Goal: Task Accomplishment & Management: Use online tool/utility

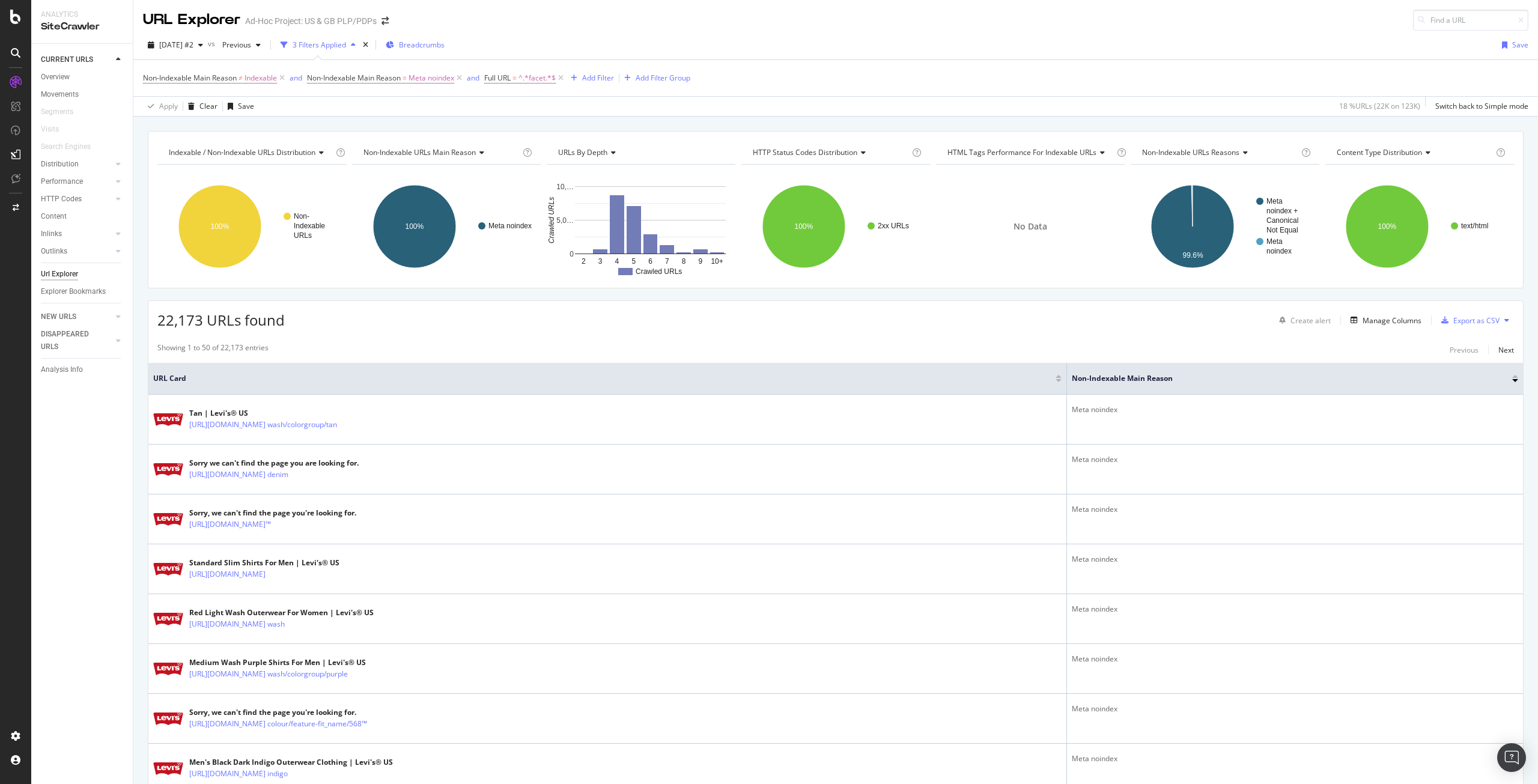
click at [444, 44] on span "Breadcrumbs" at bounding box center [422, 44] width 46 height 10
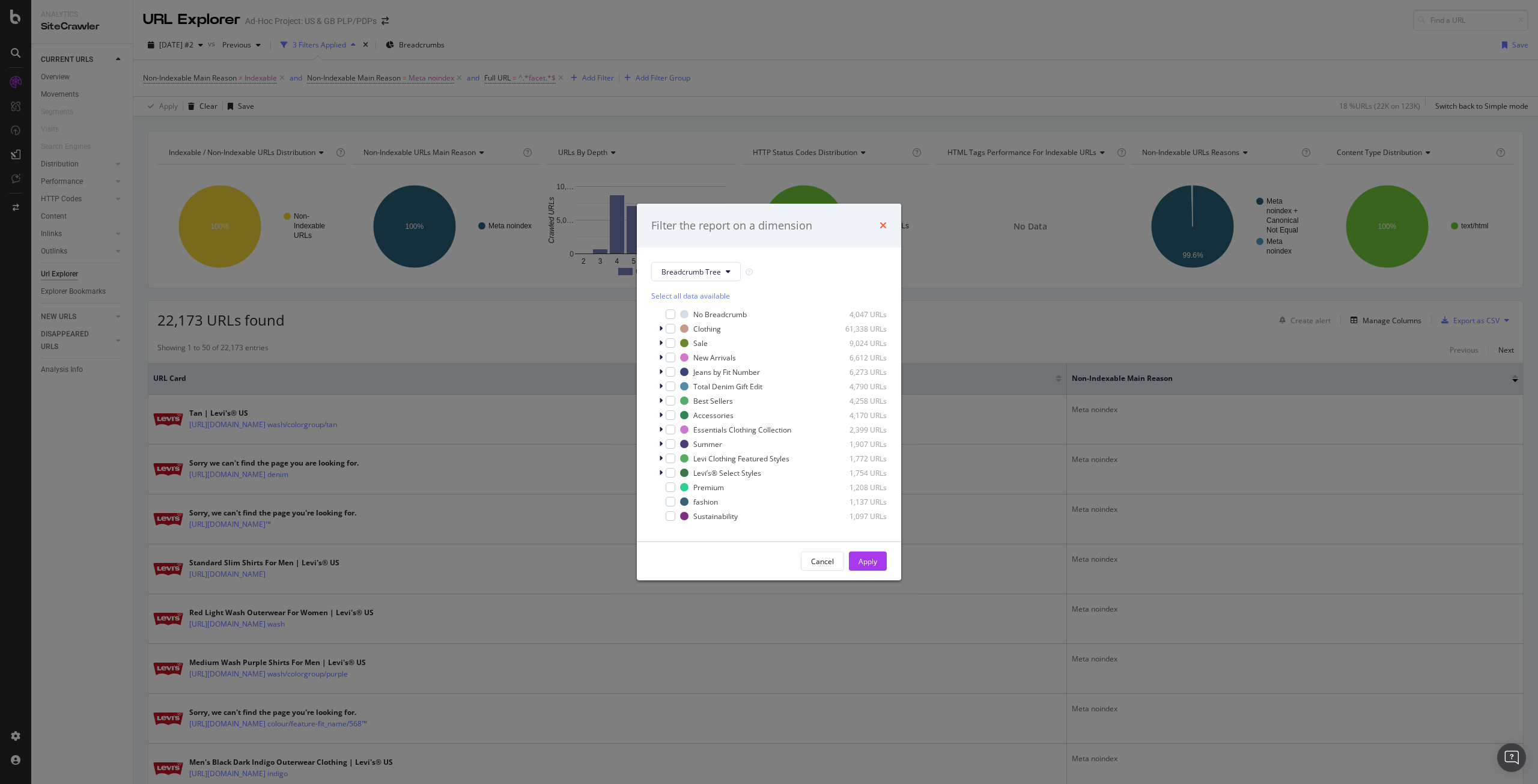
click at [886, 225] on icon "times" at bounding box center [883, 225] width 7 height 9
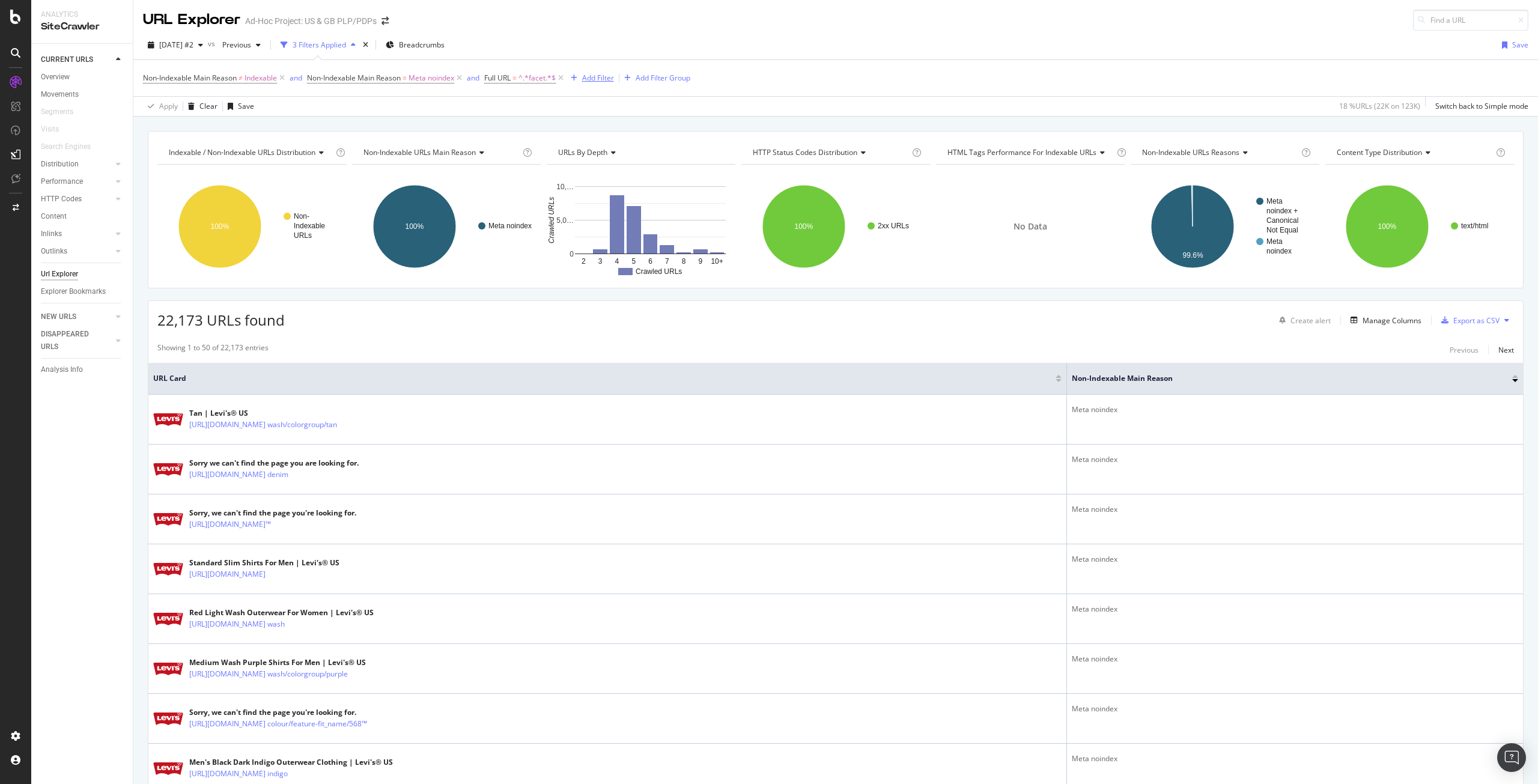
click at [614, 76] on div "Add Filter" at bounding box center [598, 78] width 32 height 10
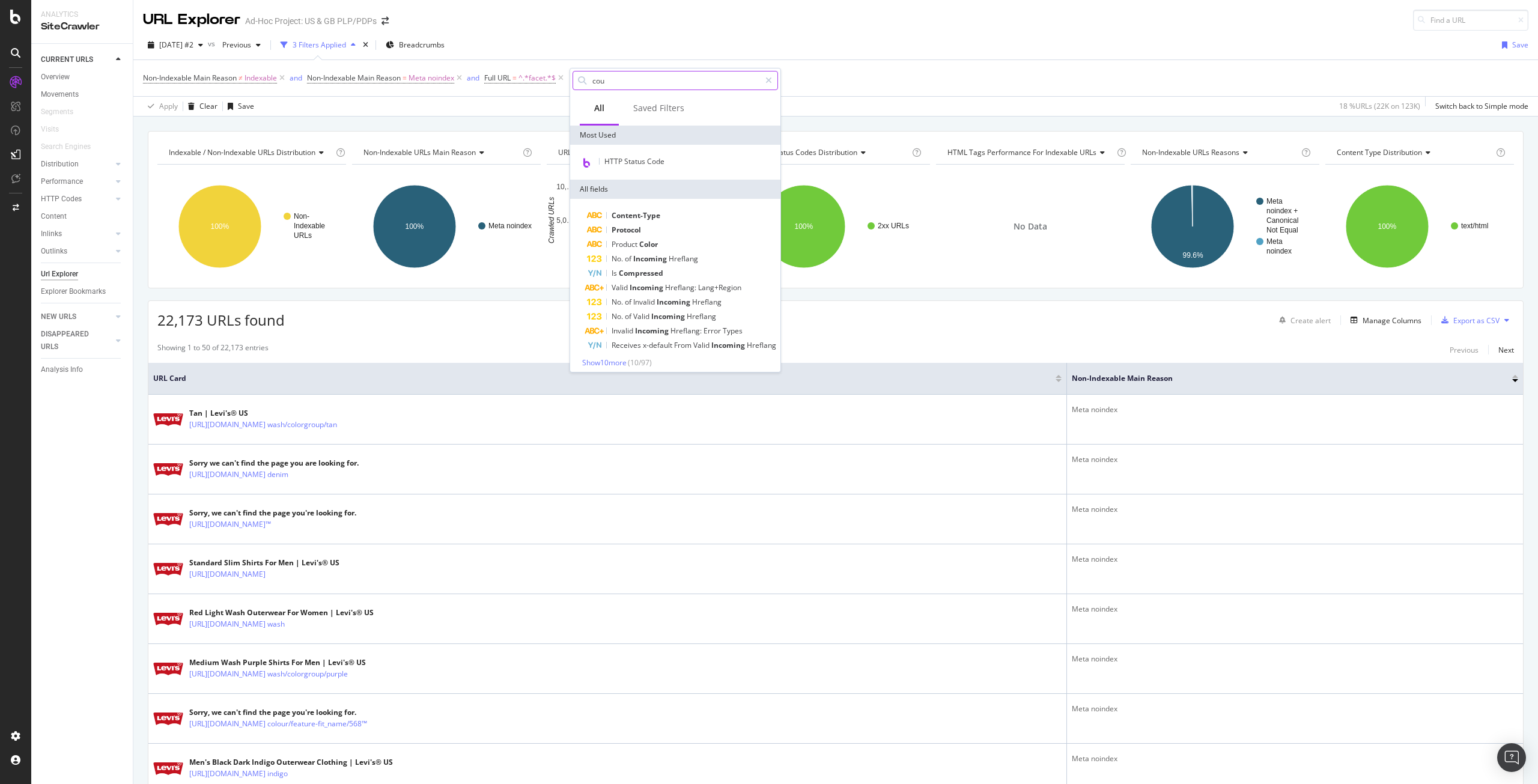
type input "coun"
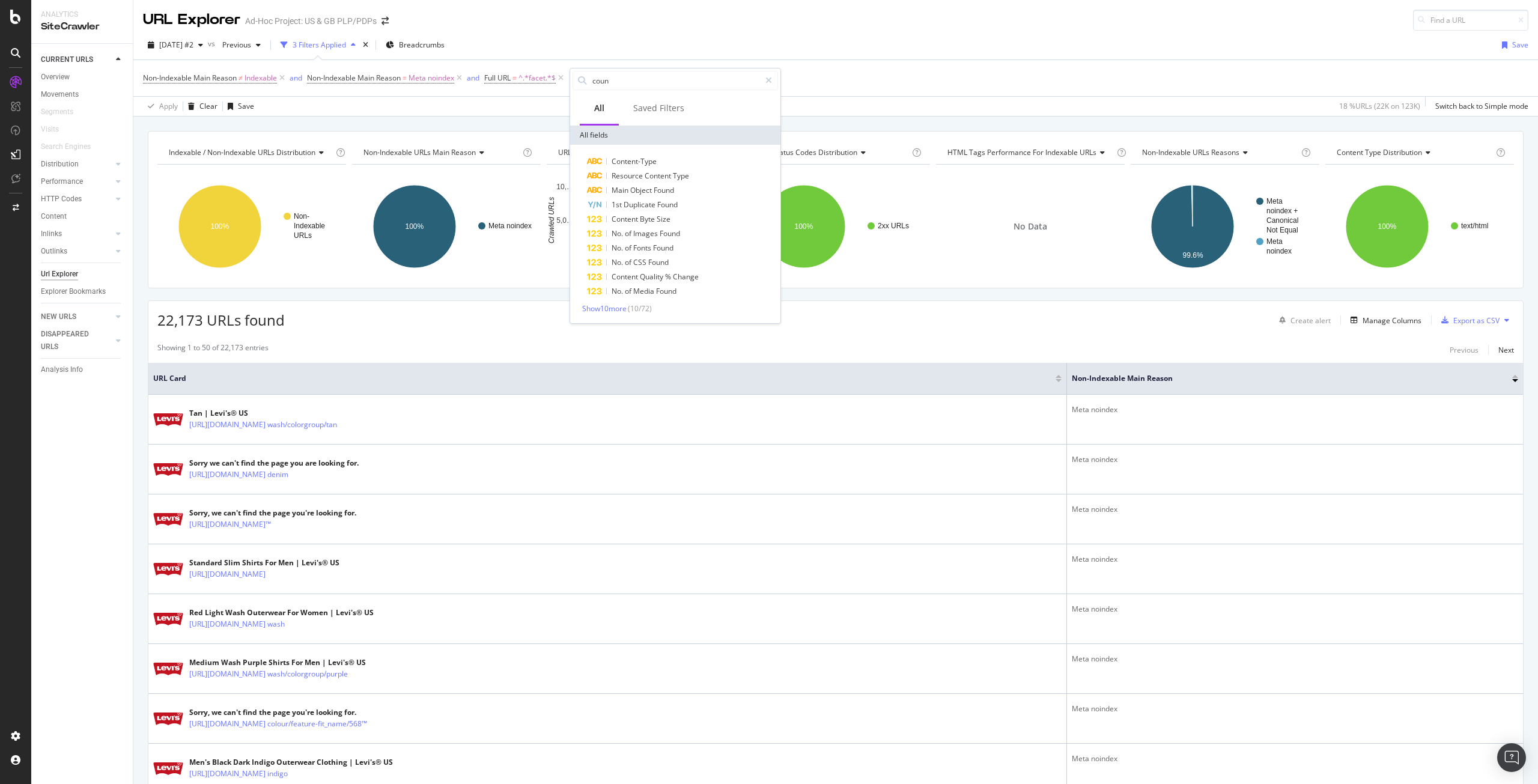
click at [903, 61] on div "Non-Indexable Main Reason ≠ Indexable and Non-Indexable Main Reason = Meta noin…" at bounding box center [835, 78] width 1386 height 36
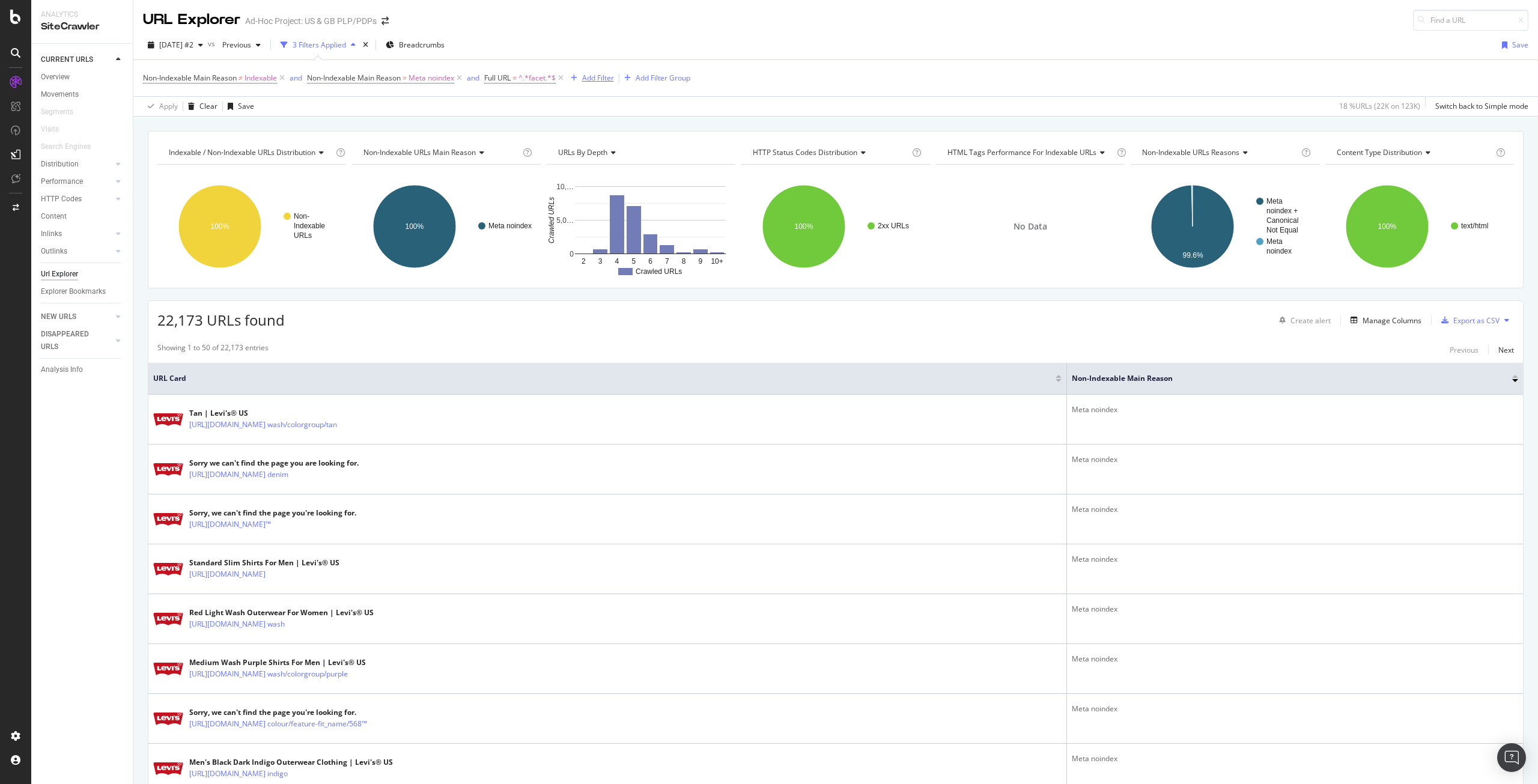
click at [593, 82] on div "Add Filter" at bounding box center [598, 78] width 32 height 10
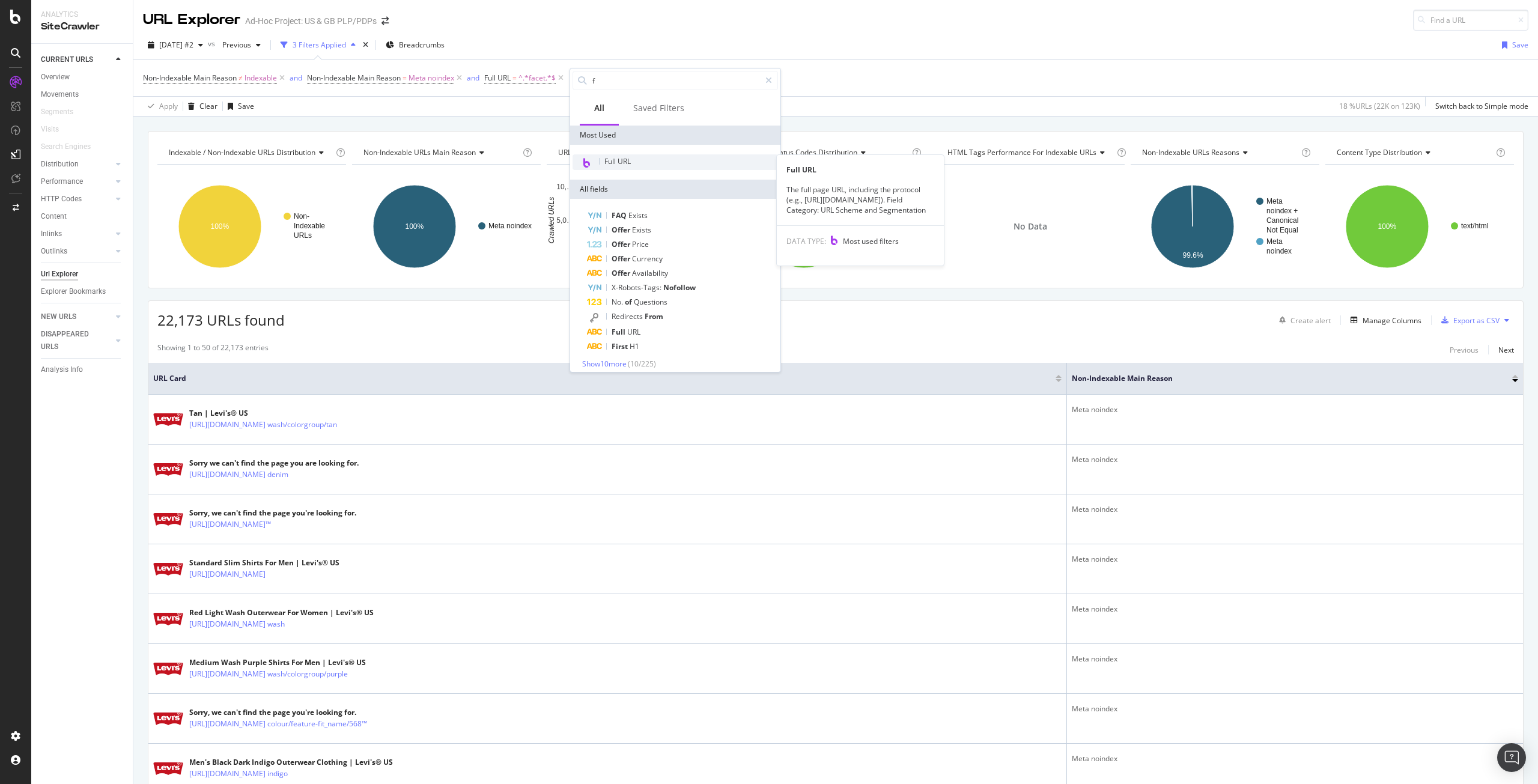
type input "f"
click at [659, 157] on div "Full URL" at bounding box center [675, 162] width 206 height 16
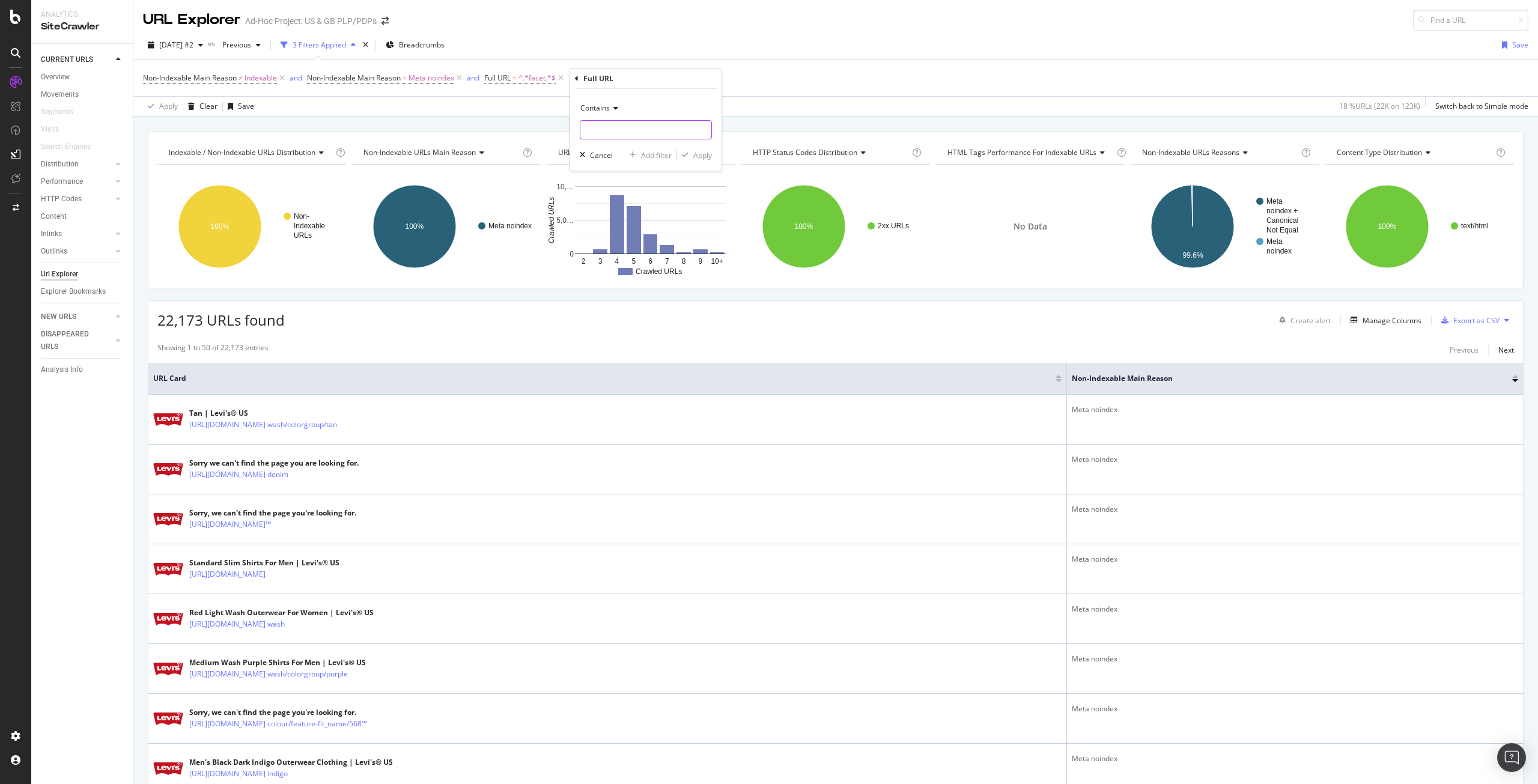
click at [643, 134] on input "text" at bounding box center [646, 129] width 131 height 20
click at [601, 114] on div "Contains" at bounding box center [646, 108] width 132 height 20
click at [623, 241] on span "Doesn't contain" at bounding box center [612, 242] width 53 height 10
click at [646, 123] on input "text" at bounding box center [646, 129] width 131 height 20
type input "/US/"
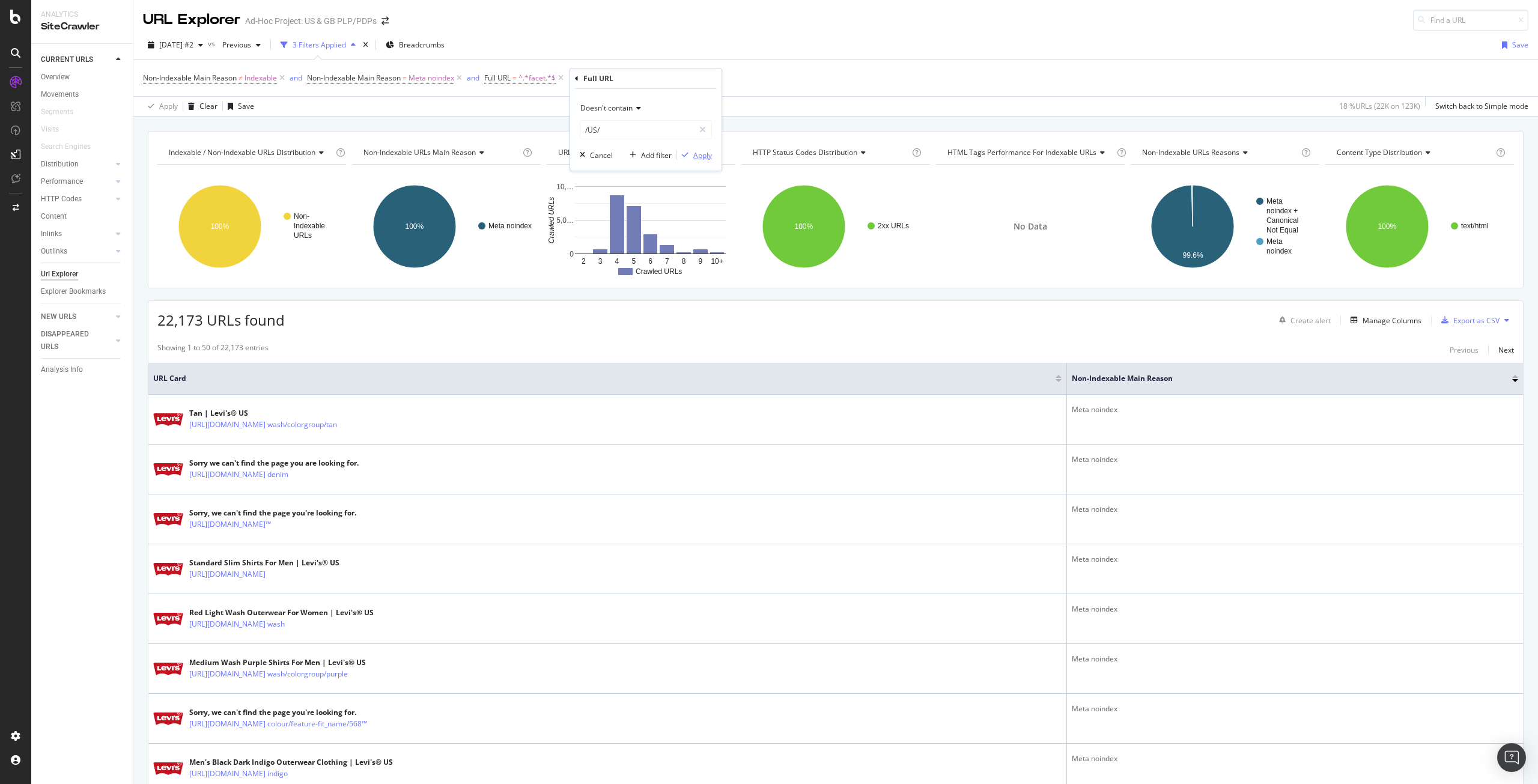
click at [692, 152] on div "button" at bounding box center [685, 155] width 16 height 7
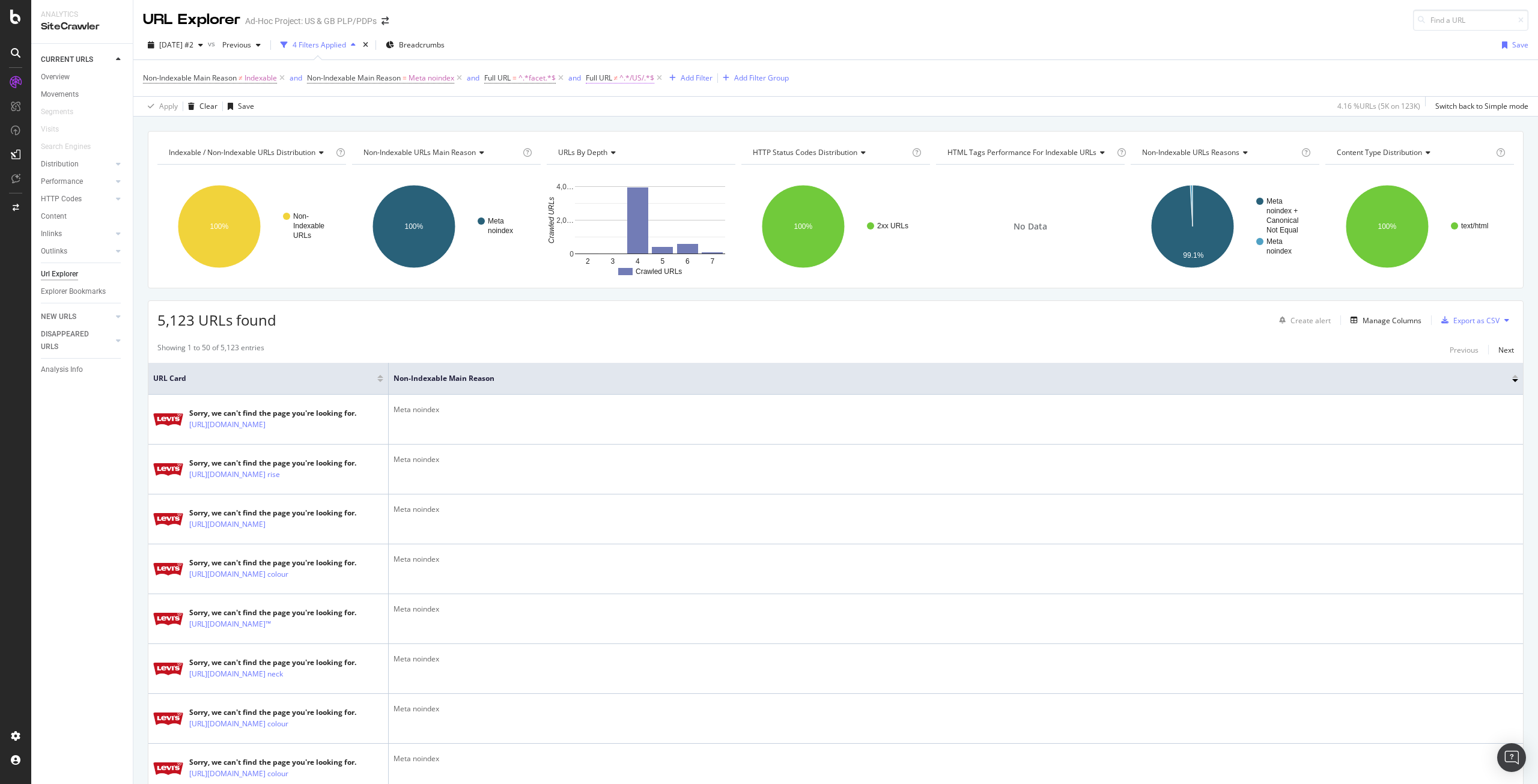
click at [618, 76] on span "≠" at bounding box center [616, 78] width 4 height 10
click at [863, 51] on div "[DATE] #2 vs Previous 4 Filters Applied Breadcrumbs Save" at bounding box center [836, 48] width 1405 height 24
click at [702, 79] on div "Add Filter" at bounding box center [697, 78] width 32 height 10
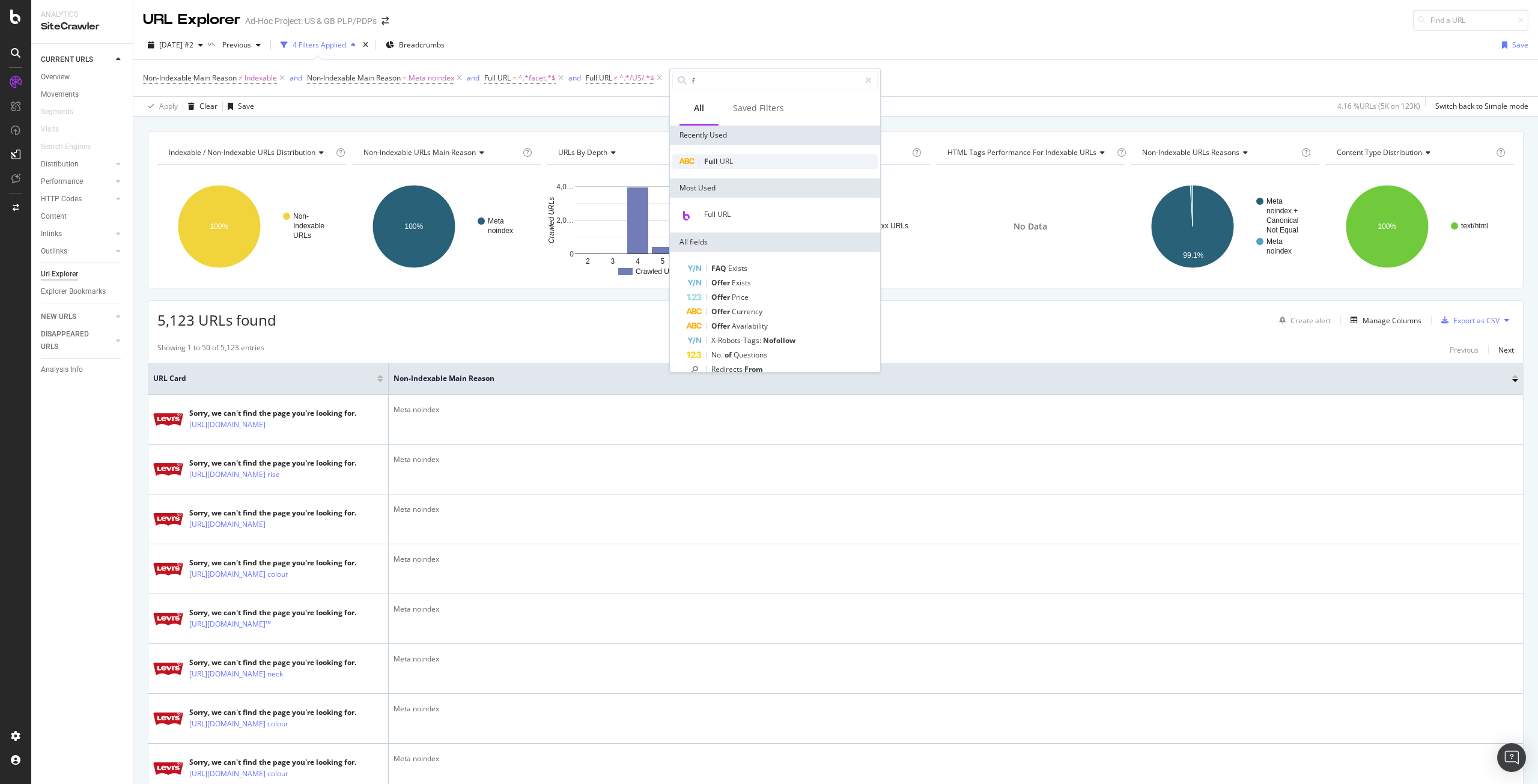
click at [709, 157] on span "Full" at bounding box center [711, 161] width 16 height 10
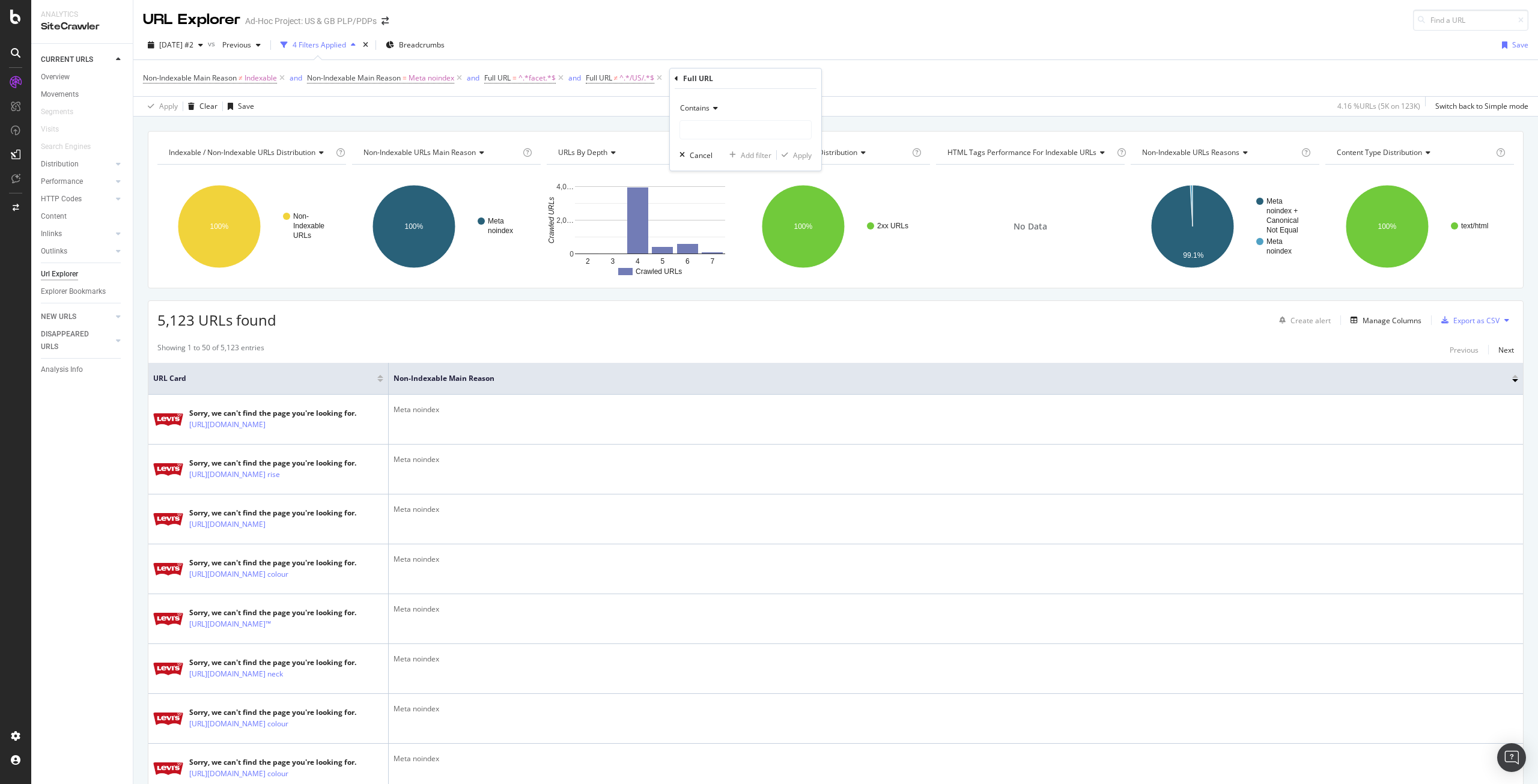
click at [718, 106] on div "Contains" at bounding box center [746, 108] width 132 height 20
click at [717, 242] on span "Doesn't contain" at bounding box center [712, 242] width 53 height 10
click at [757, 132] on input "text" at bounding box center [746, 129] width 131 height 20
type input "/[GEOGRAPHIC_DATA]/"
click at [810, 153] on div "Apply" at bounding box center [802, 155] width 19 height 10
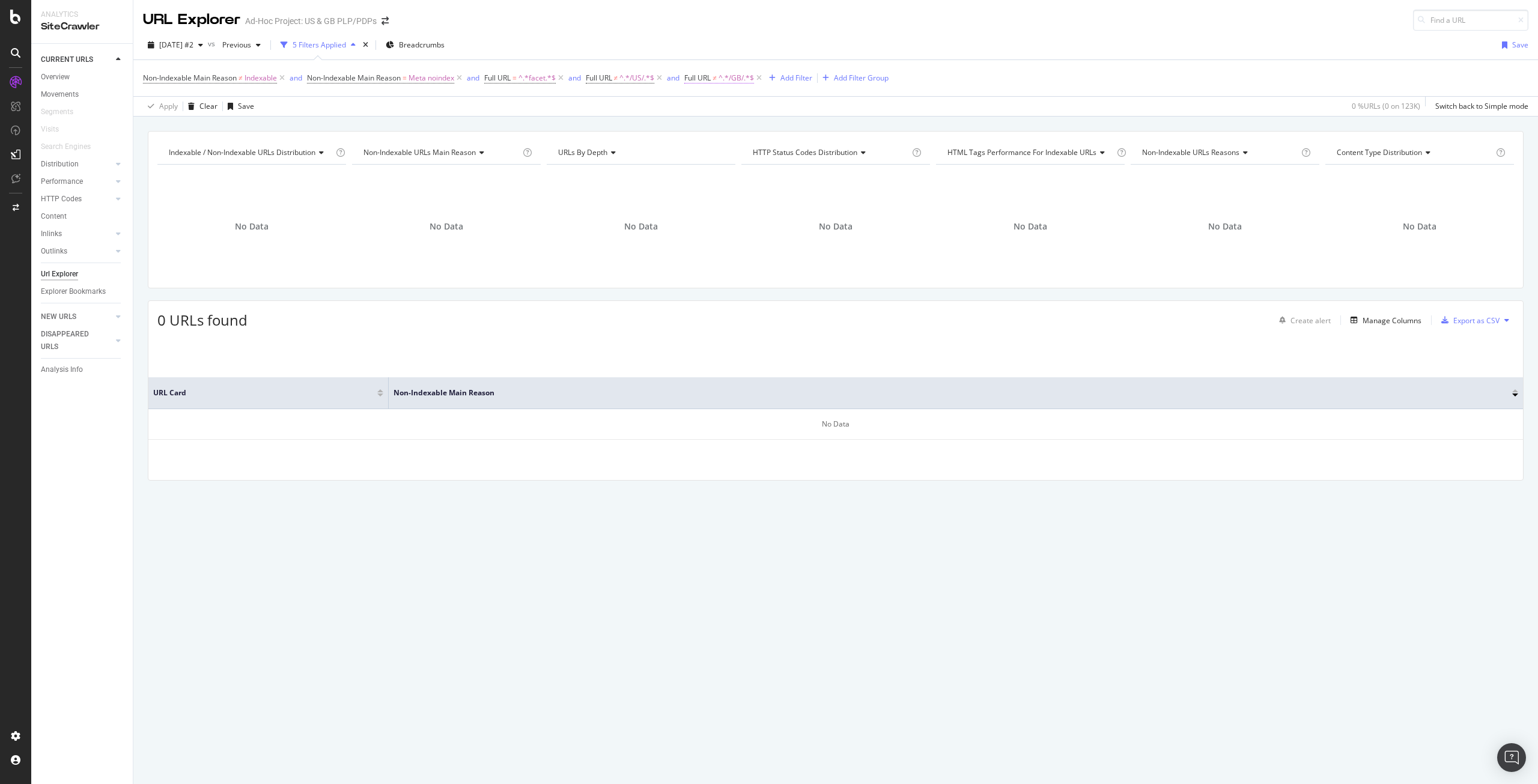
click at [727, 76] on span "^.*/GB/.*$" at bounding box center [736, 78] width 36 height 17
click at [822, 125] on icon at bounding box center [823, 128] width 7 height 8
click at [723, 157] on div "Cancel" at bounding box center [721, 153] width 23 height 10
click at [765, 79] on icon at bounding box center [759, 78] width 10 height 12
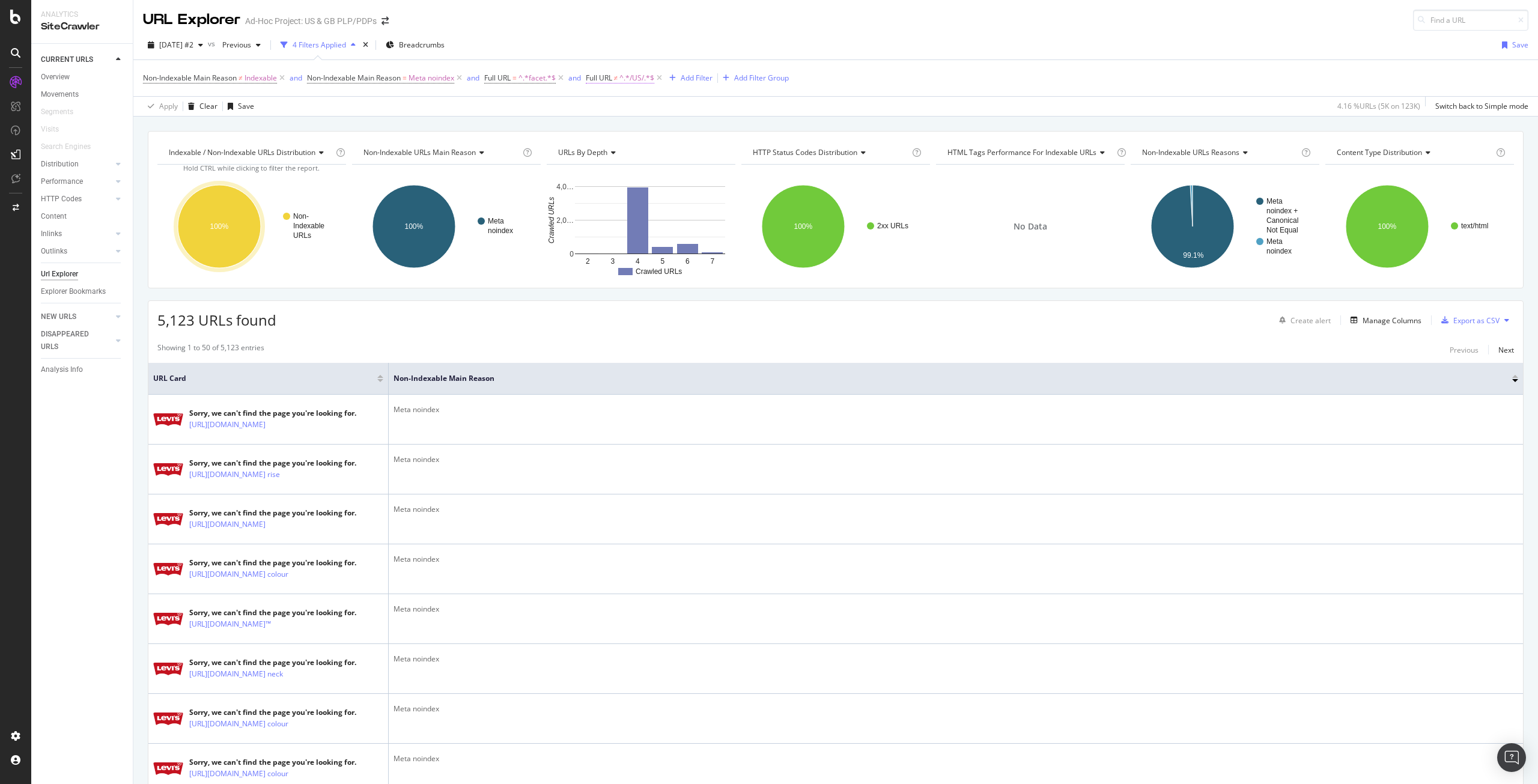
click at [612, 76] on span "Full URL" at bounding box center [599, 78] width 26 height 10
click at [616, 131] on input "/US/" at bounding box center [657, 128] width 113 height 20
type input "/[GEOGRAPHIC_DATA]/"
click at [723, 156] on div "Apply" at bounding box center [723, 153] width 19 height 10
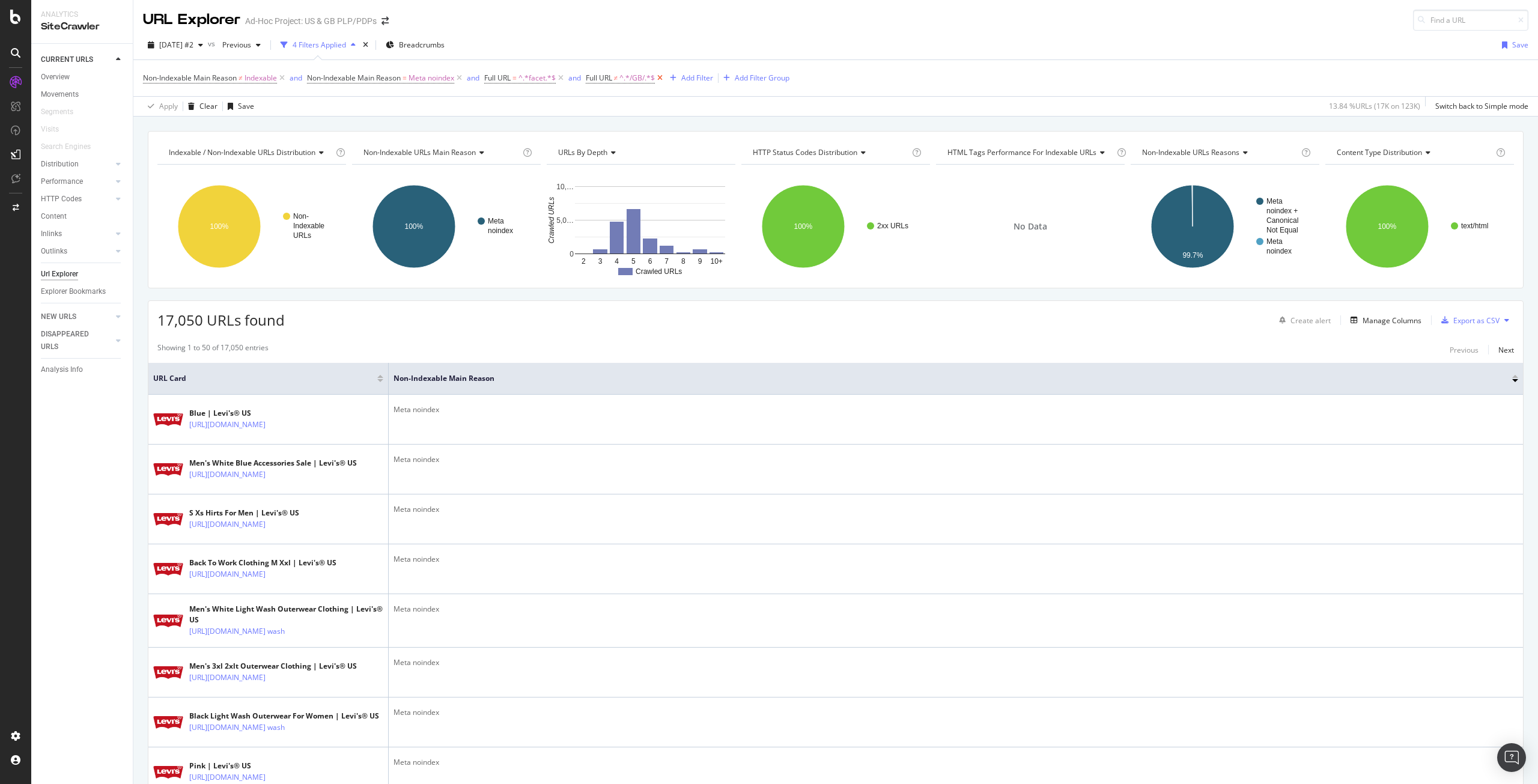
click at [661, 79] on icon at bounding box center [659, 78] width 10 height 12
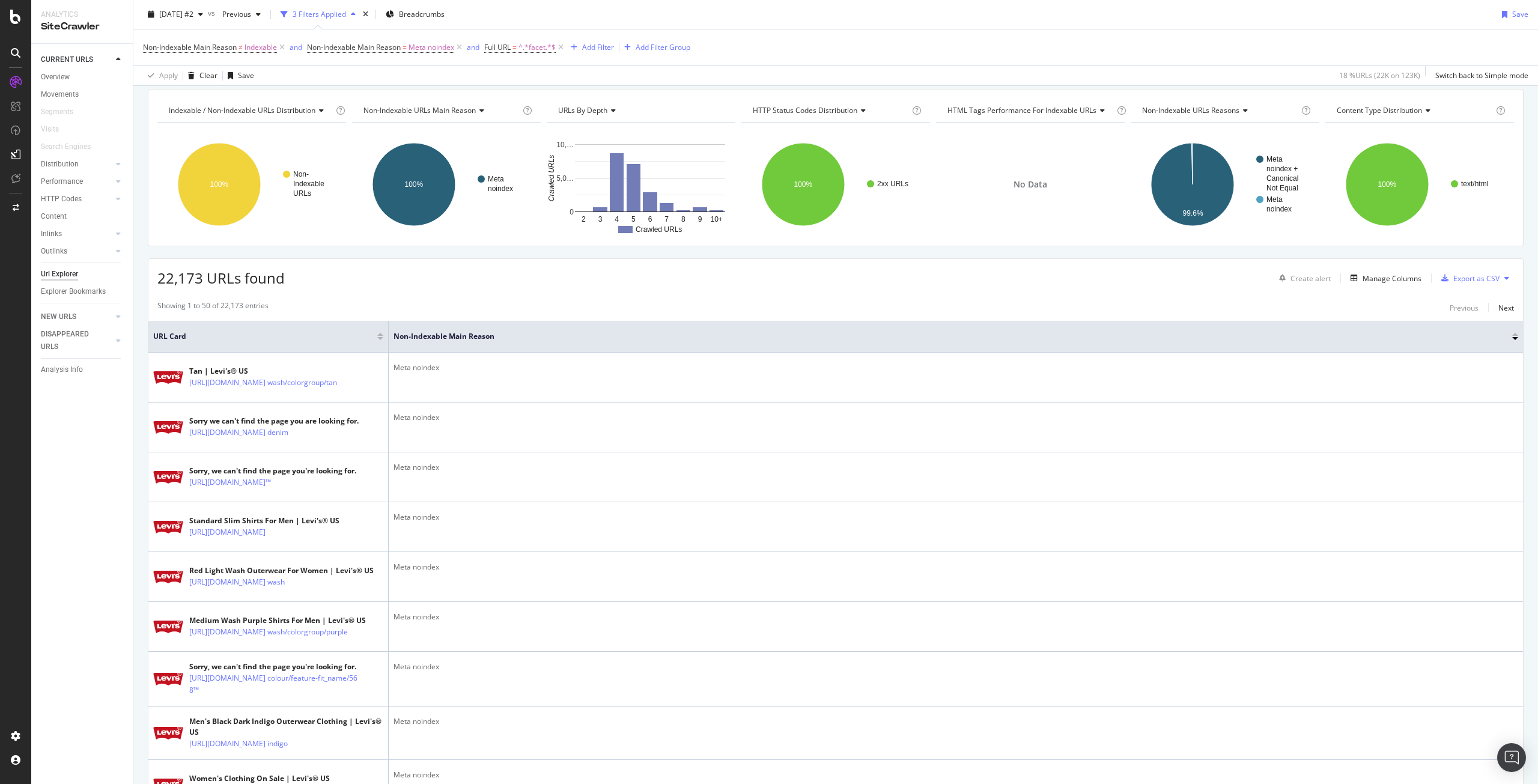
scroll to position [41, 0]
click at [596, 47] on div "Add Filter" at bounding box center [598, 47] width 32 height 10
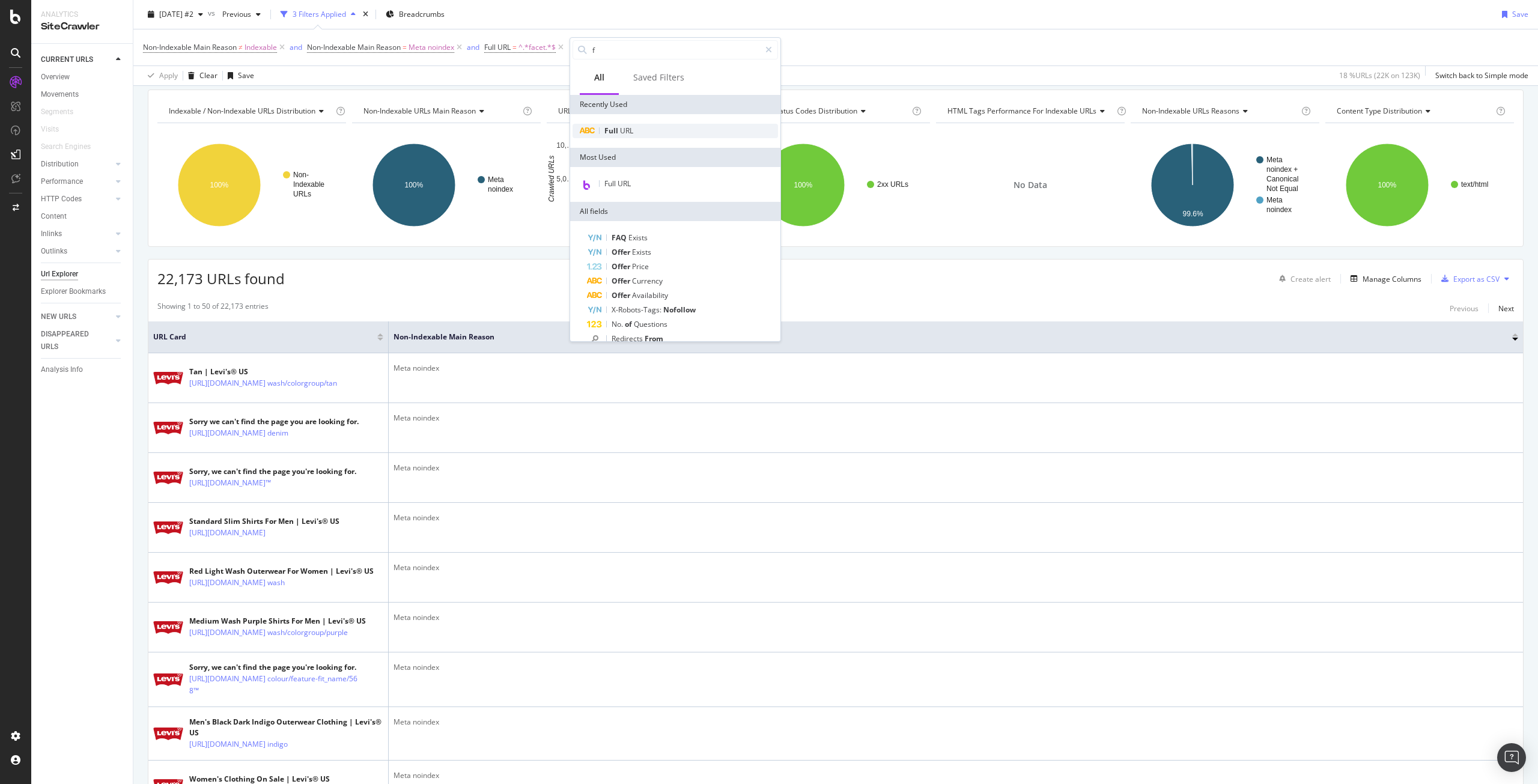
click at [608, 129] on span "Full" at bounding box center [612, 130] width 16 height 10
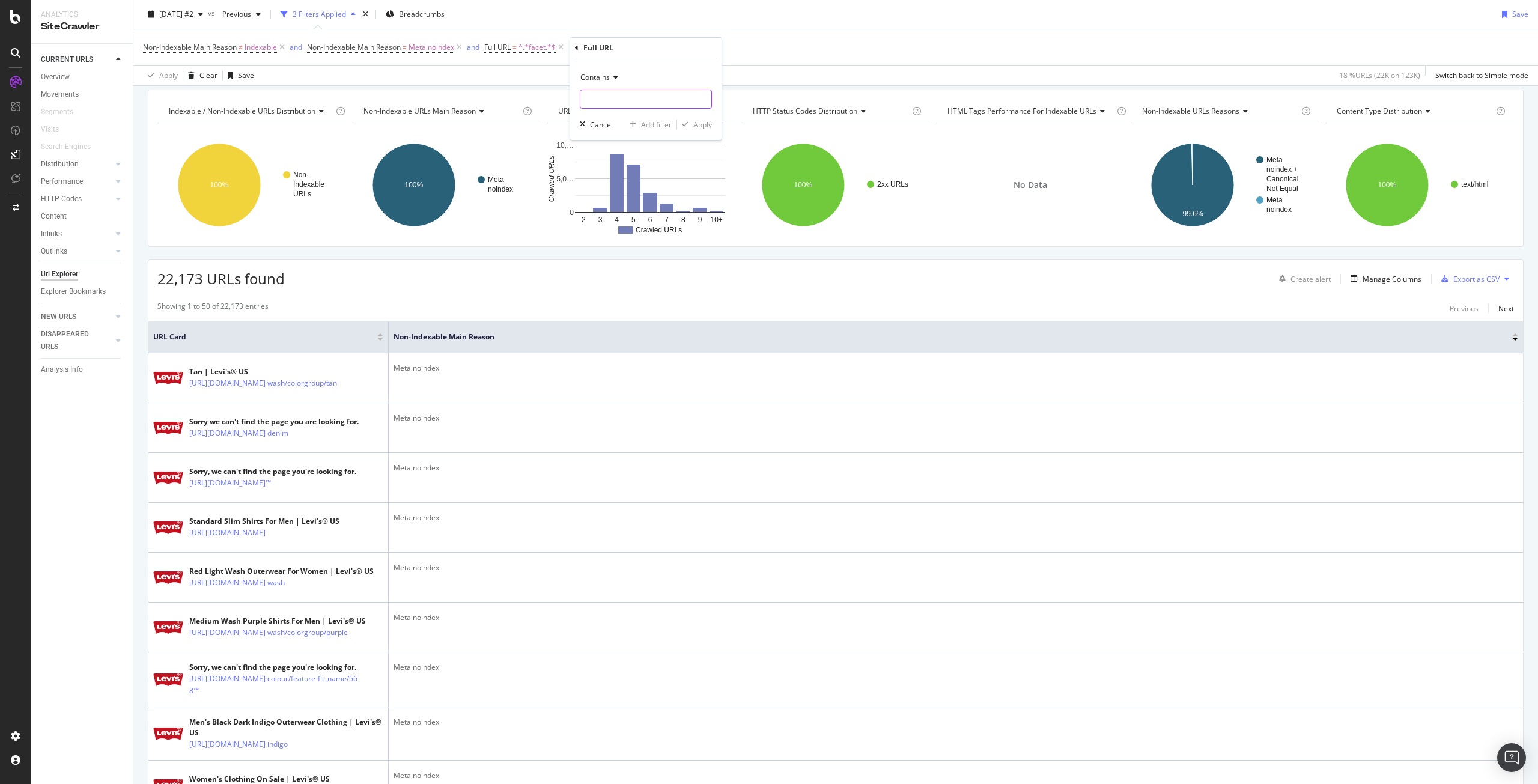
click at [620, 99] on input "text" at bounding box center [646, 99] width 131 height 20
type input "/[GEOGRAPHIC_DATA]/"
click at [700, 127] on div "Apply" at bounding box center [703, 124] width 19 height 10
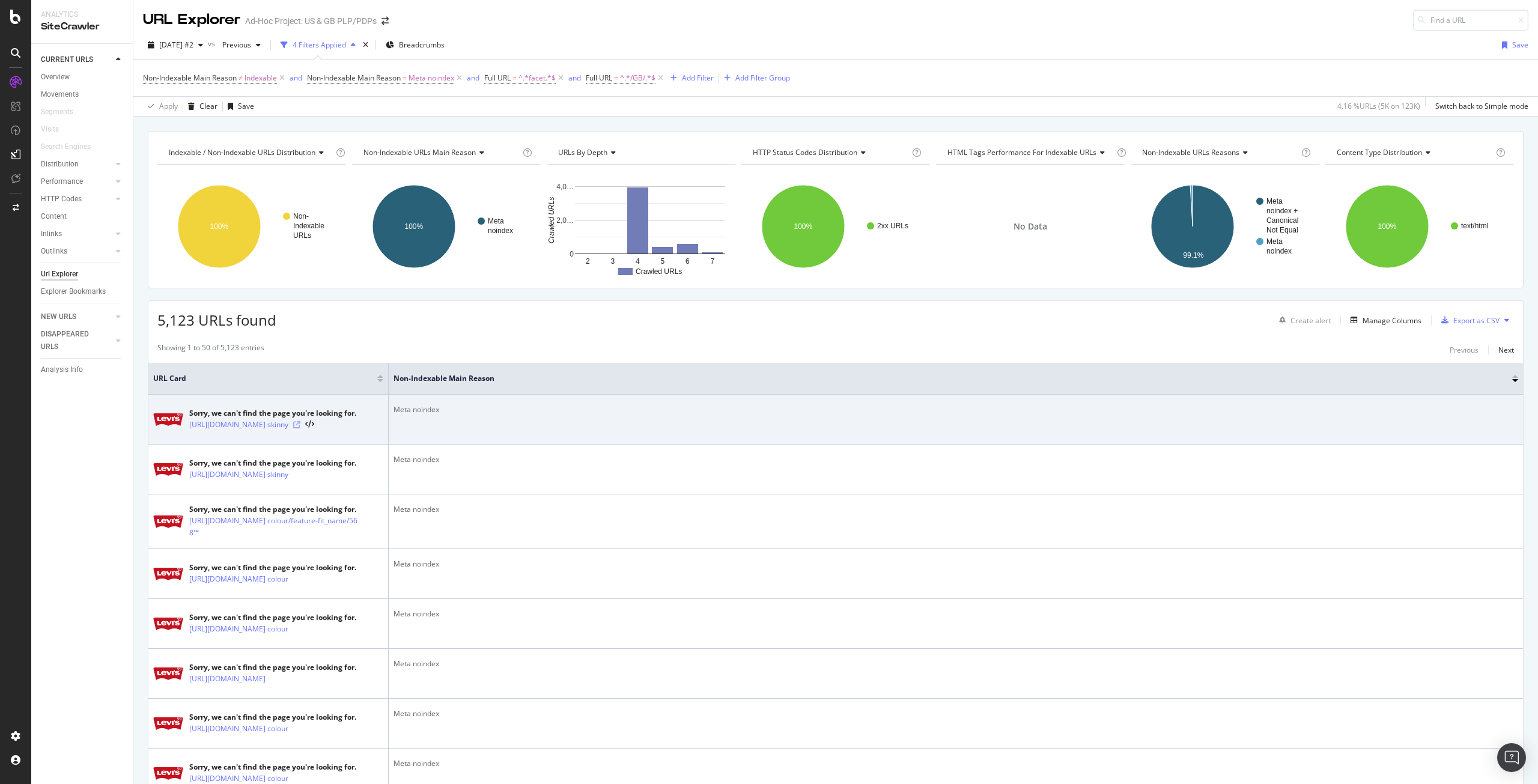
click at [301, 425] on icon at bounding box center [297, 425] width 7 height 7
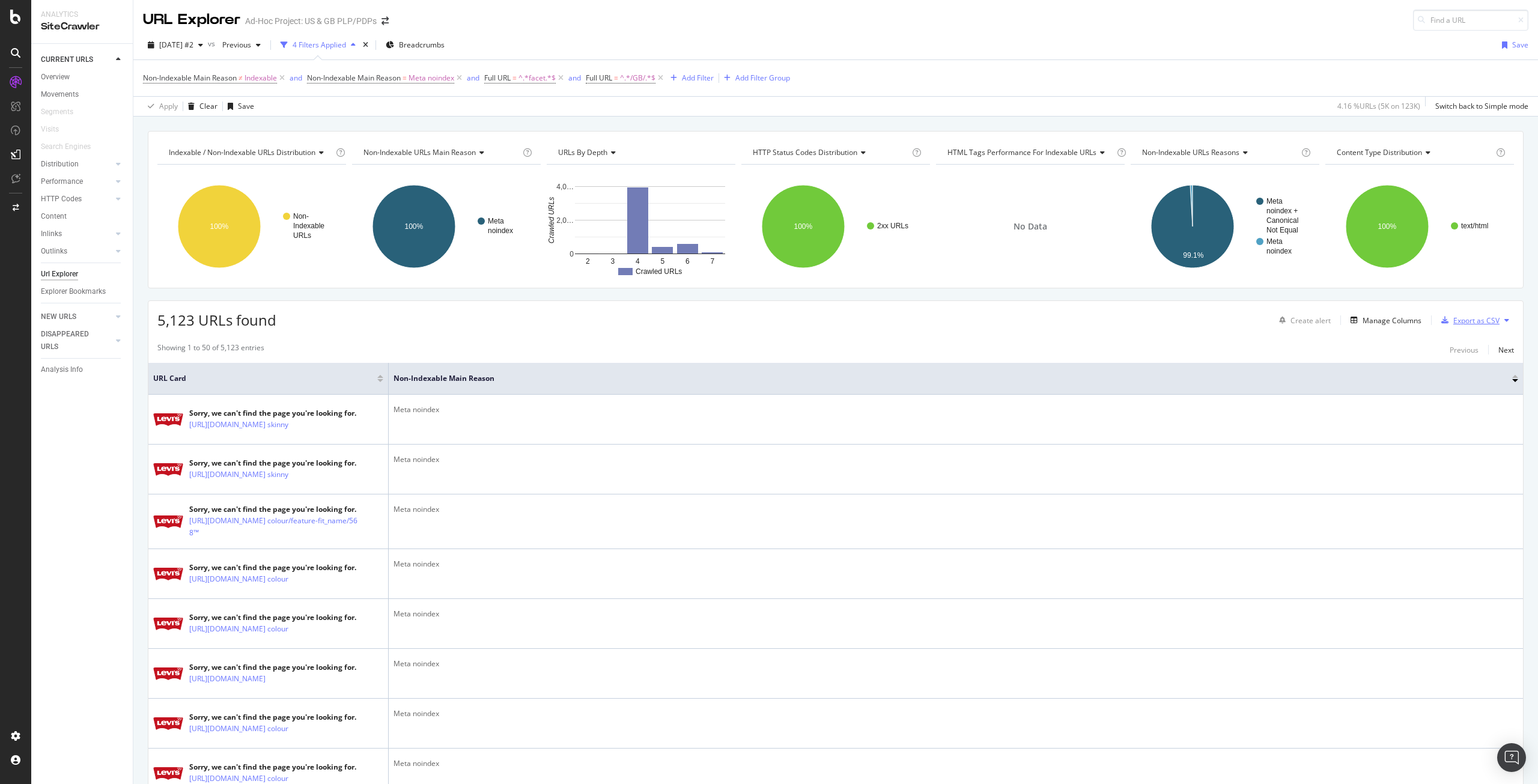
click at [1454, 318] on div "Export as CSV" at bounding box center [1477, 320] width 47 height 10
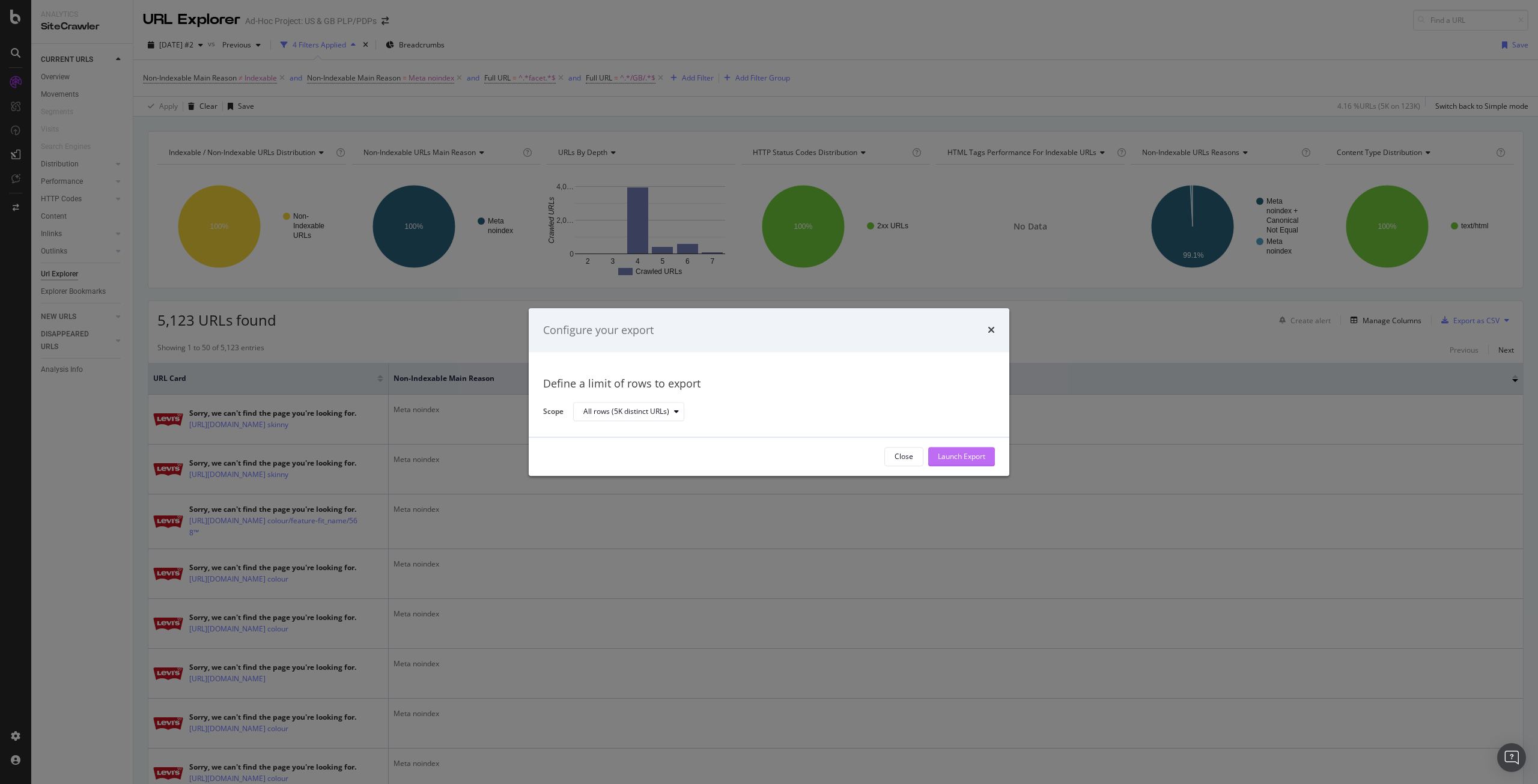
click at [981, 450] on div "Launch Export" at bounding box center [962, 456] width 47 height 18
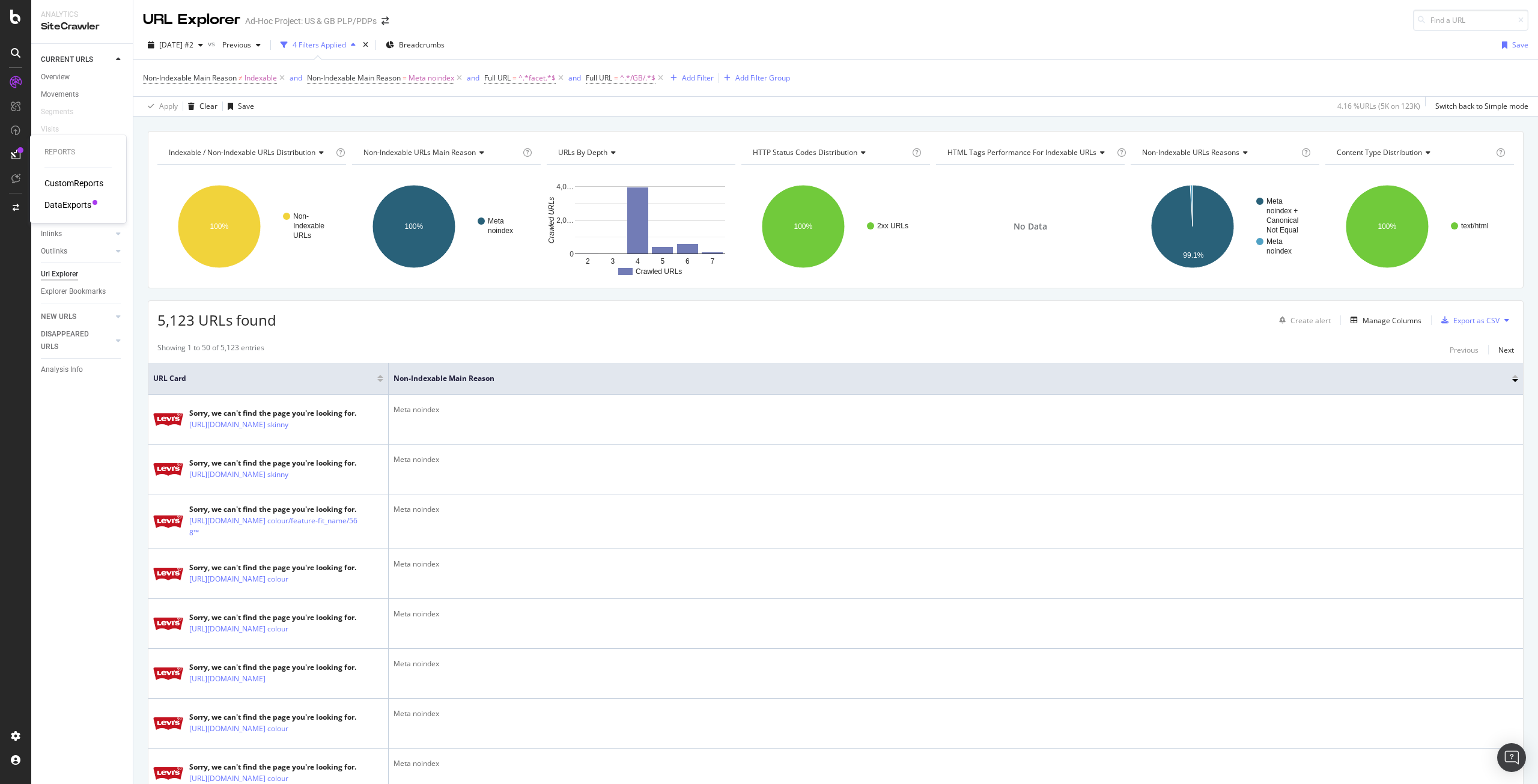
click at [62, 202] on div "DataExports" at bounding box center [68, 205] width 47 height 12
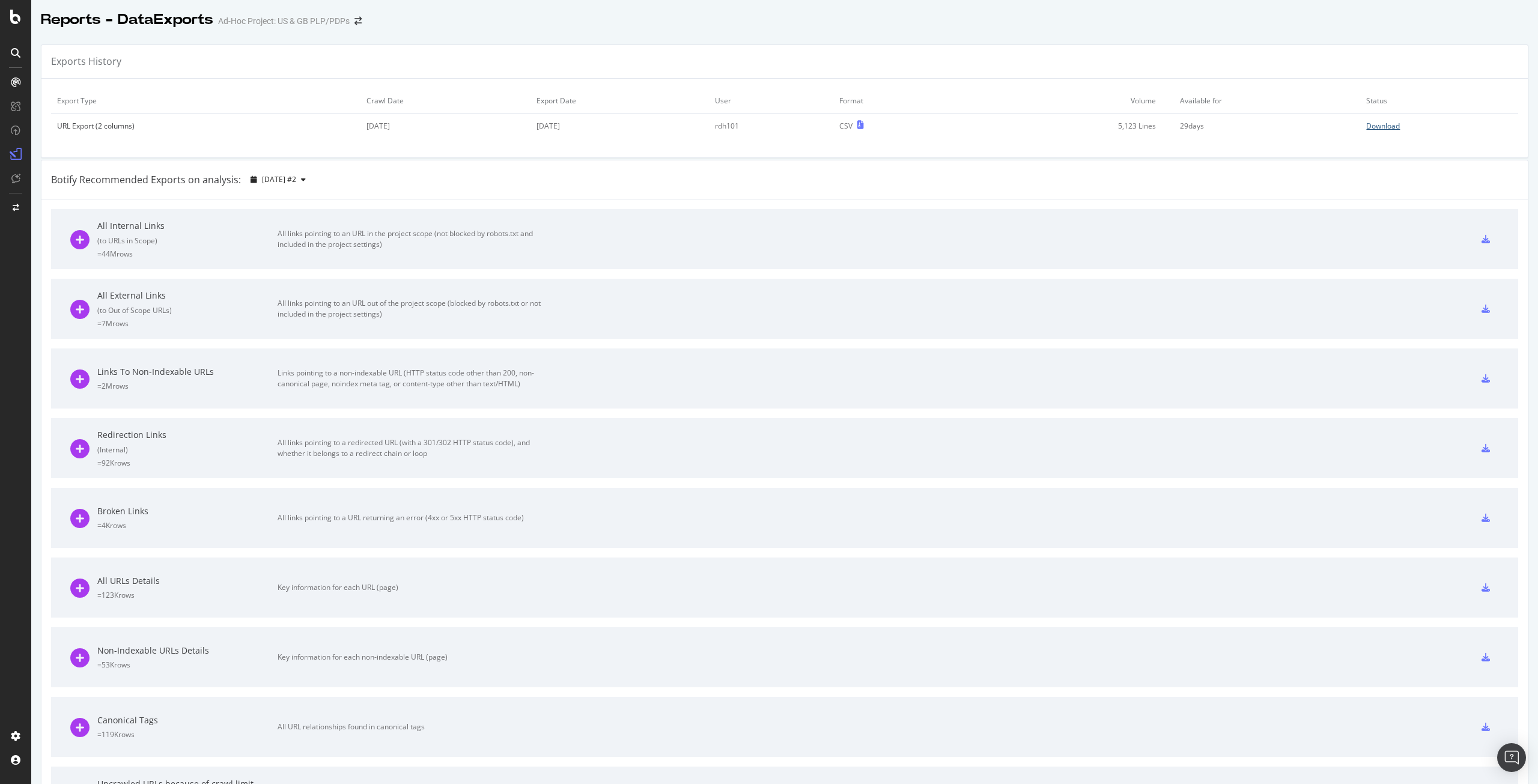
click at [1376, 127] on div "Download" at bounding box center [1384, 125] width 34 height 10
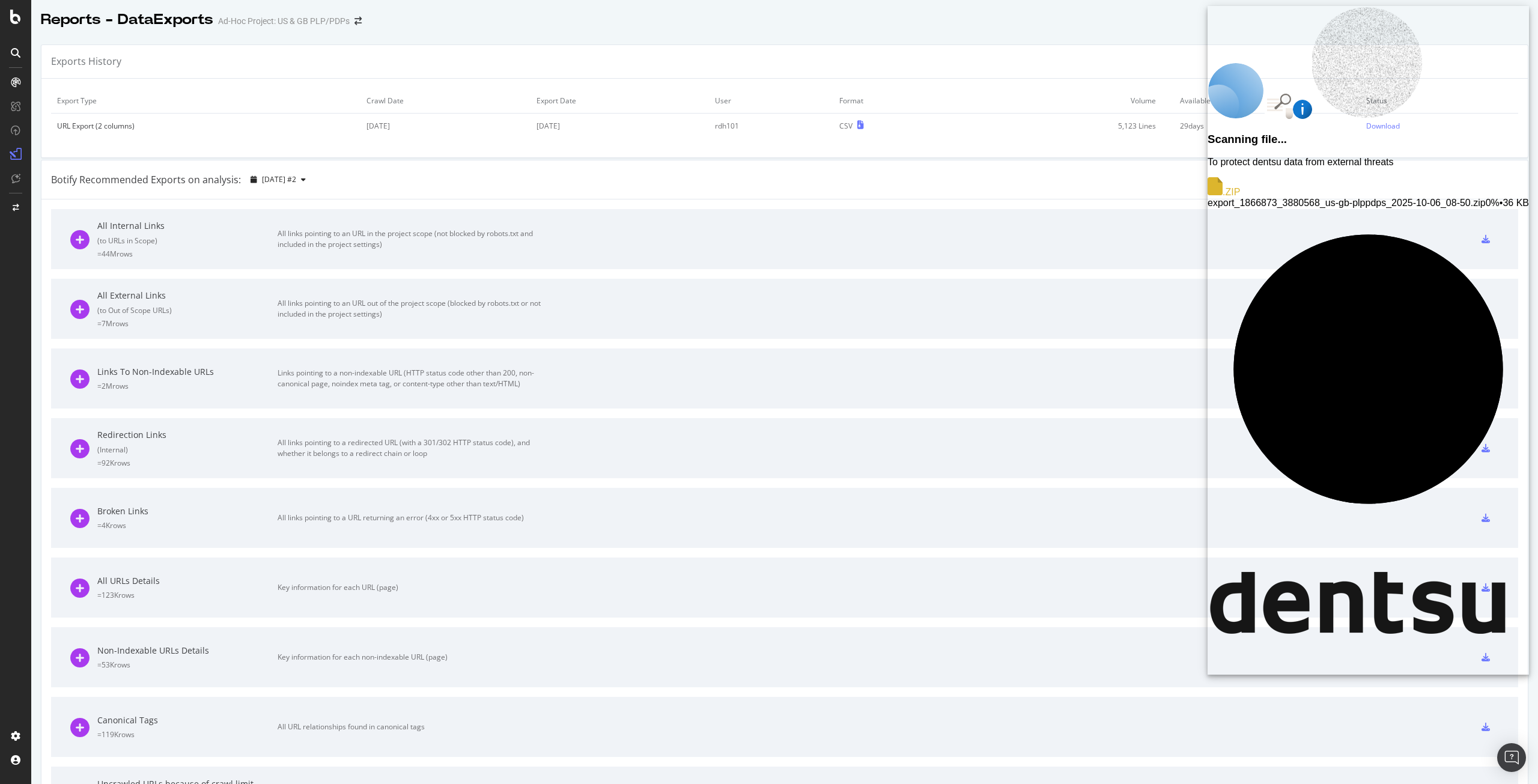
click at [1392, 198] on span "export_1866873_3880568_us-gb-plppdps_2025-10-06_08-50.zip" at bounding box center [1347, 202] width 278 height 10
click at [1392, 163] on div "Scanning file... To protect dentsu data from external threats .ZIP export_18668…" at bounding box center [1368, 340] width 322 height 669
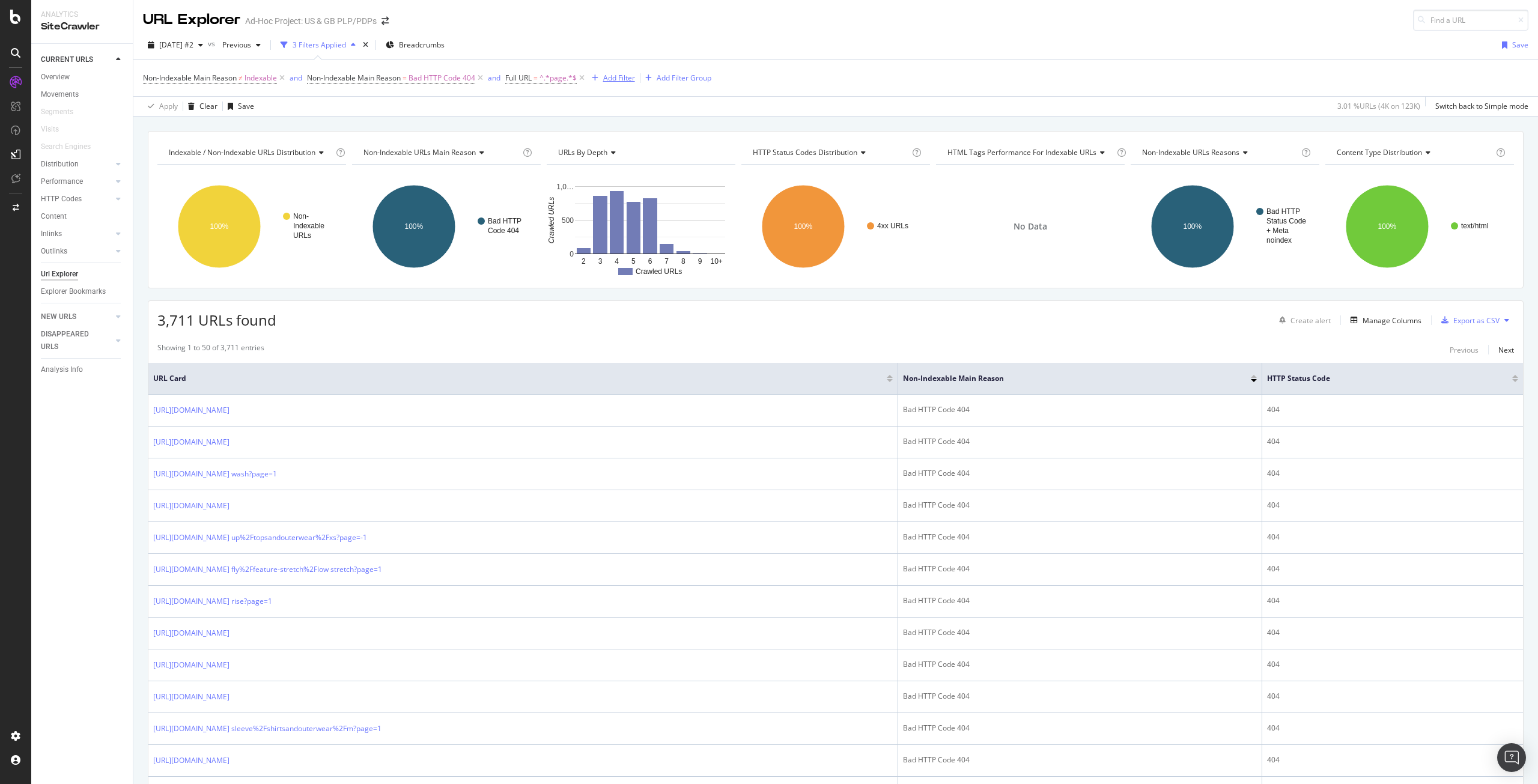
click at [617, 78] on div "Add Filter" at bounding box center [619, 78] width 32 height 10
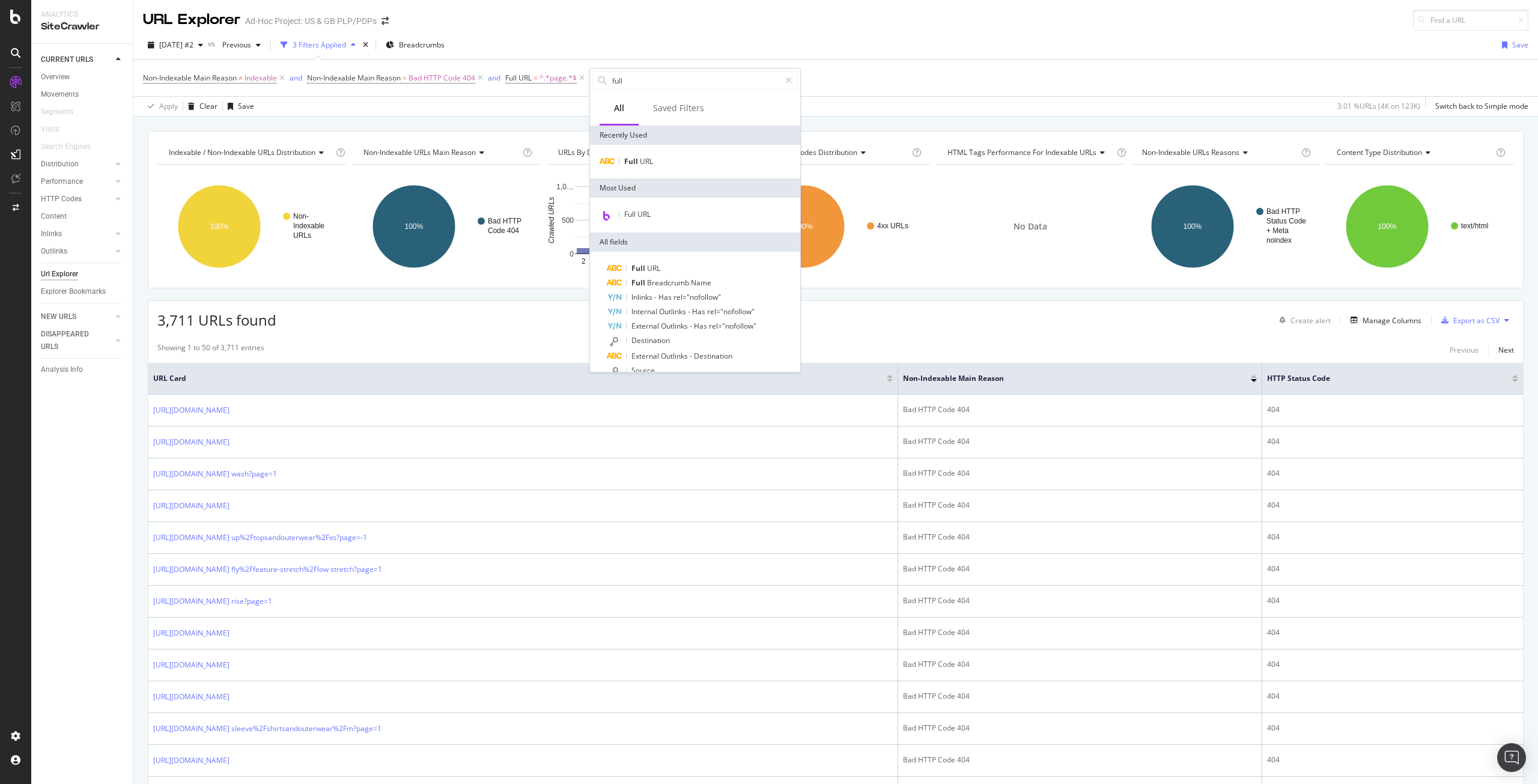
type input "full"
click at [644, 154] on div "Full URL" at bounding box center [695, 162] width 210 height 34
click at [646, 158] on span "URL" at bounding box center [647, 161] width 13 height 10
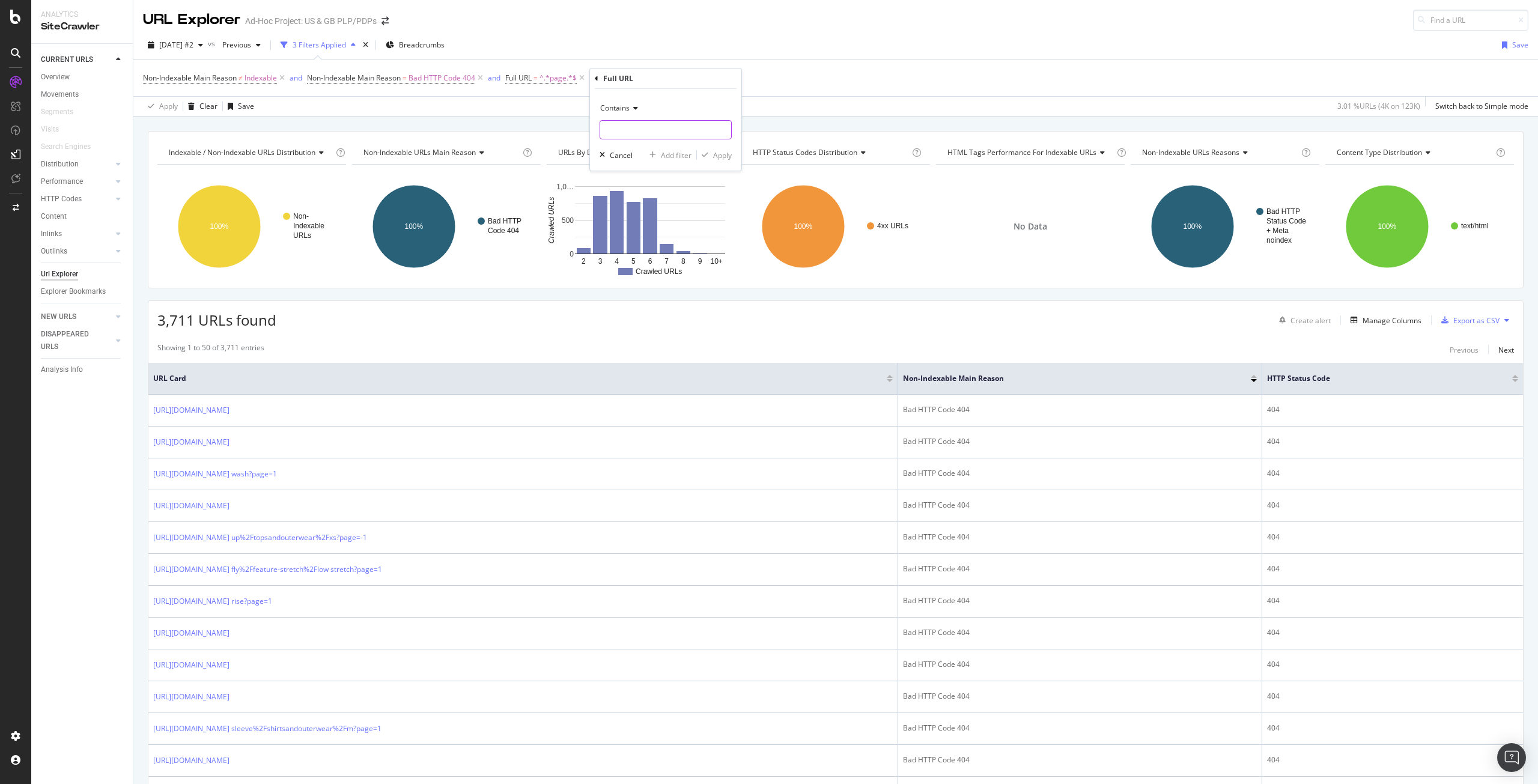
click at [649, 123] on input "text" at bounding box center [666, 129] width 131 height 20
type input "GB"
click at [715, 152] on div "Apply" at bounding box center [723, 155] width 19 height 10
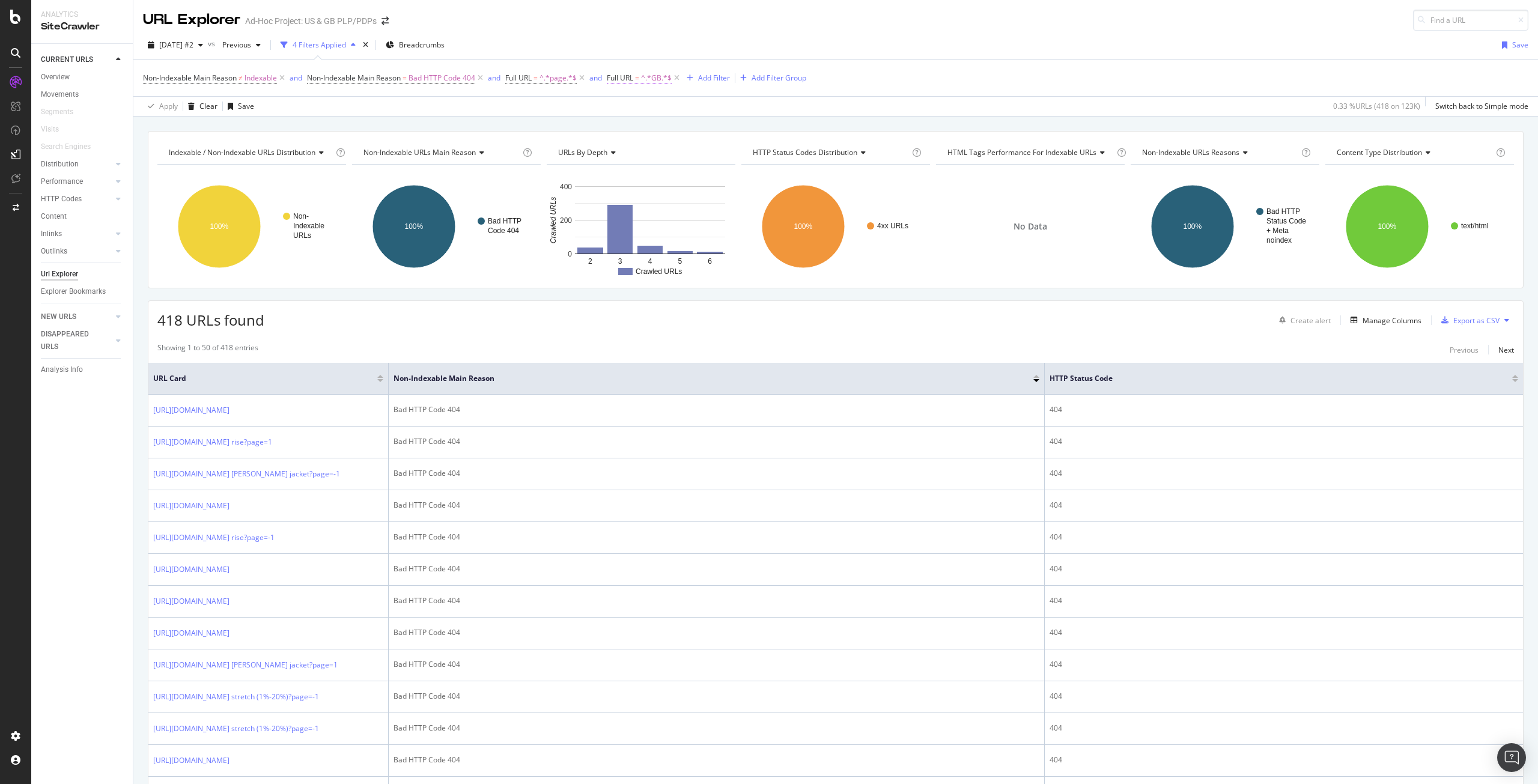
click at [643, 74] on span "Full URL = ^.*GB.*$" at bounding box center [639, 78] width 65 height 11
click at [646, 104] on span "Contains" at bounding box center [635, 106] width 30 height 10
click at [649, 240] on span "Doesn't contain" at bounding box center [652, 240] width 53 height 10
click at [748, 154] on div "Apply" at bounding box center [742, 153] width 19 height 10
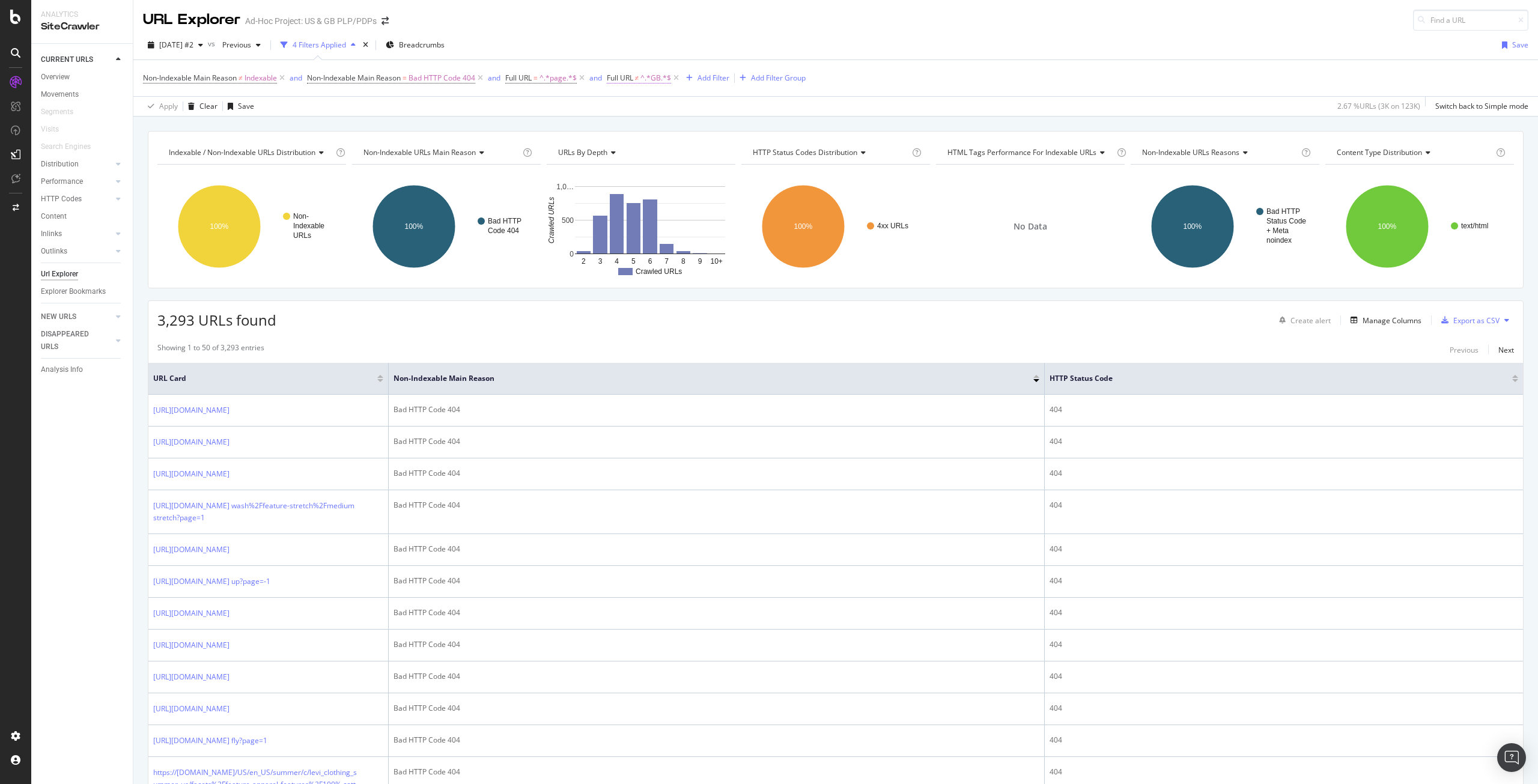
click at [628, 77] on span "Full URL" at bounding box center [620, 78] width 26 height 10
click at [641, 125] on input "GB" at bounding box center [677, 128] width 113 height 20
type input "US"
click at [733, 152] on div "Apply" at bounding box center [742, 153] width 19 height 10
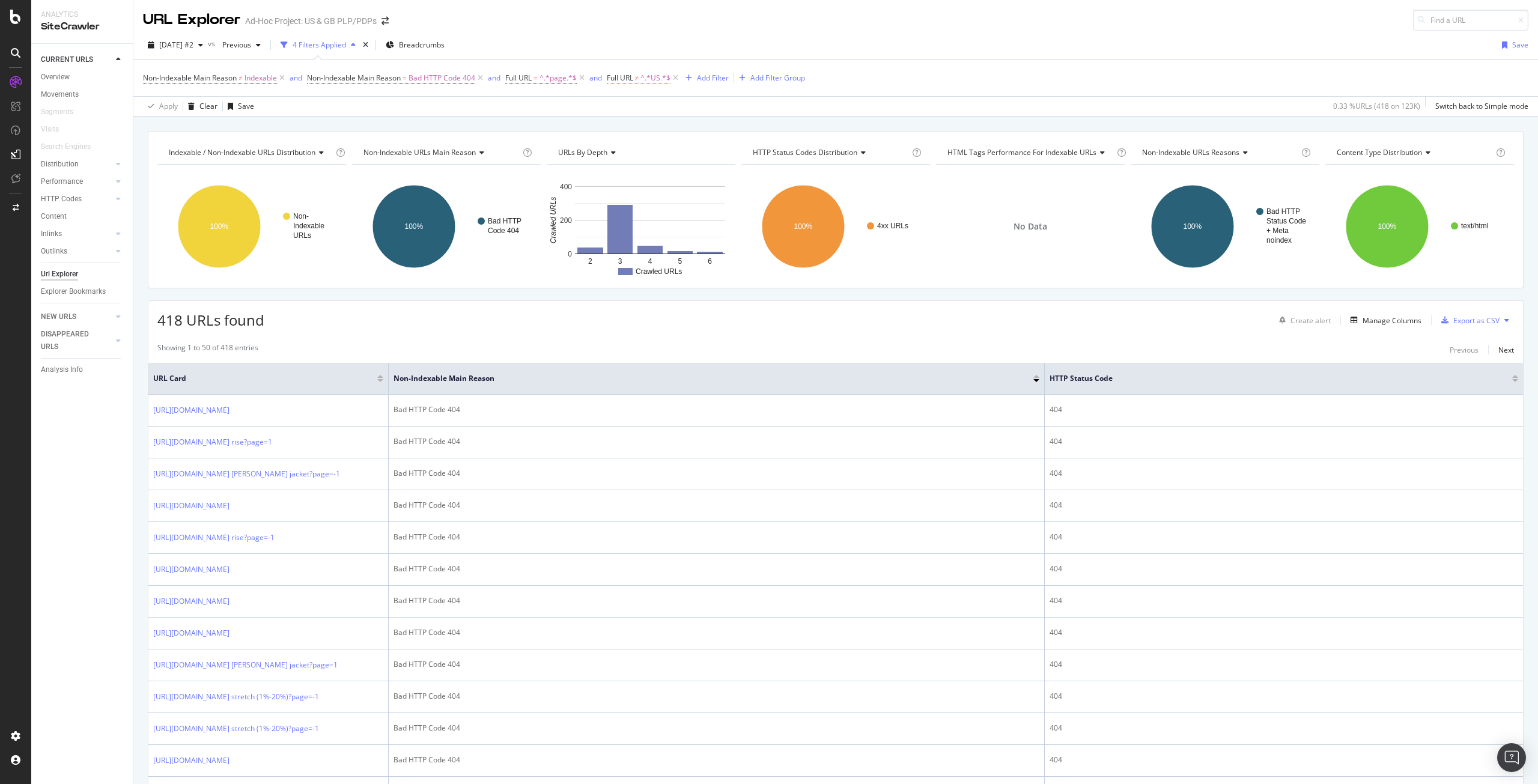
click at [661, 79] on span "^.*US.*$" at bounding box center [655, 78] width 30 height 17
click at [652, 110] on span "Doesn't contain" at bounding box center [647, 106] width 53 height 10
click at [653, 229] on span "Contains" at bounding box center [641, 224] width 30 height 10
click at [736, 158] on div "Apply" at bounding box center [742, 153] width 19 height 10
click at [681, 76] on icon at bounding box center [676, 78] width 10 height 12
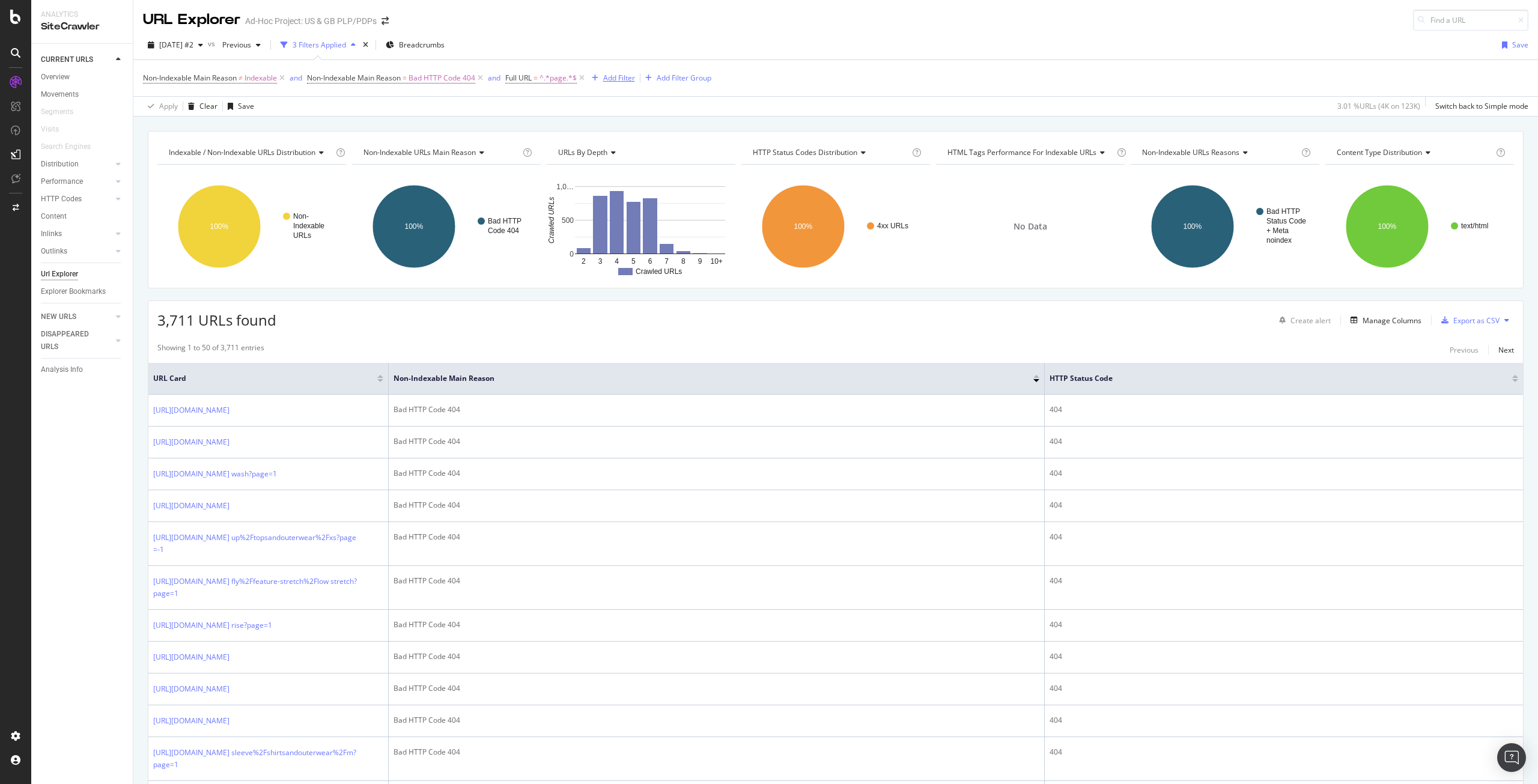
click at [624, 78] on div "Add Filter" at bounding box center [619, 78] width 32 height 10
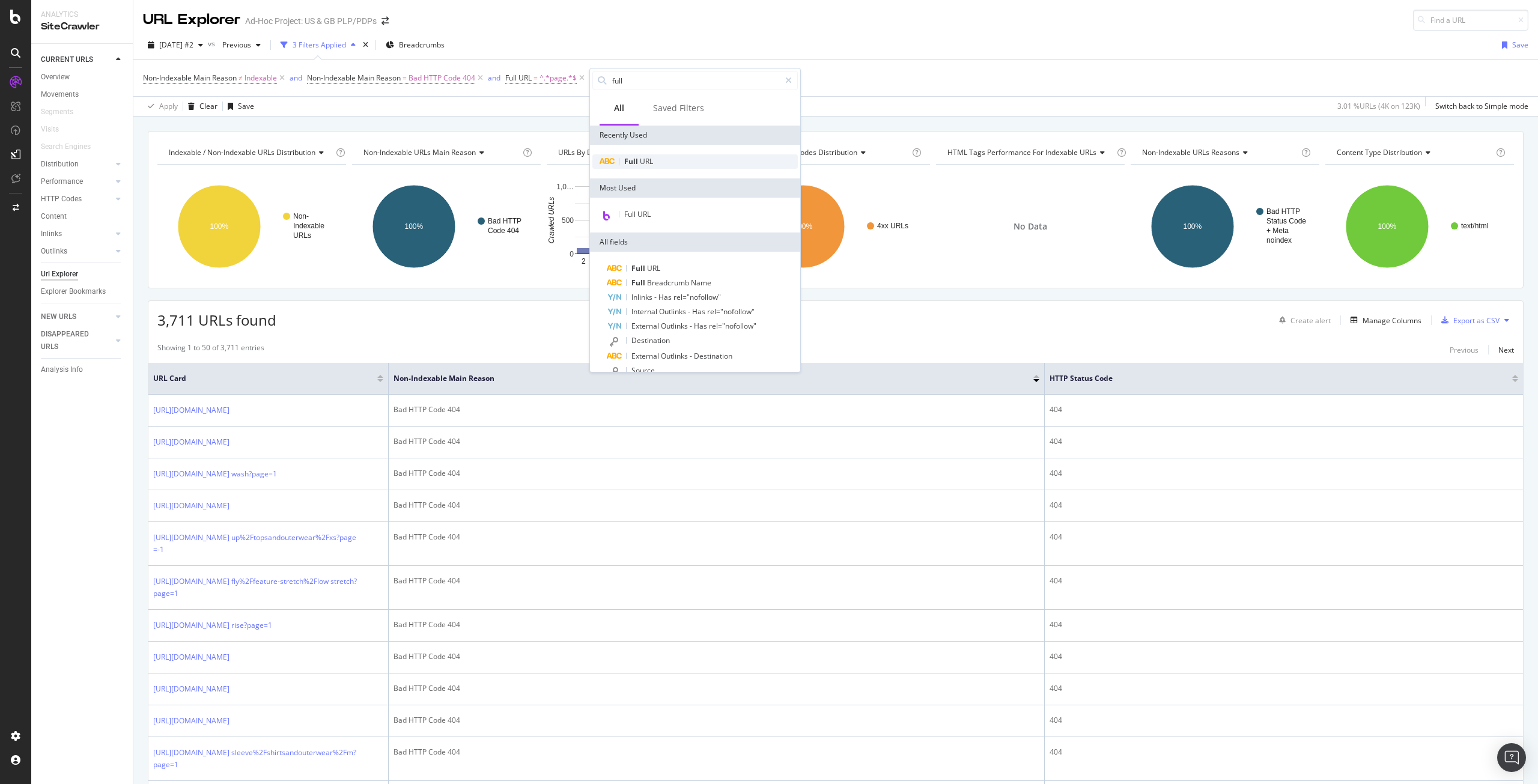
click at [634, 158] on span "Full" at bounding box center [632, 161] width 16 height 10
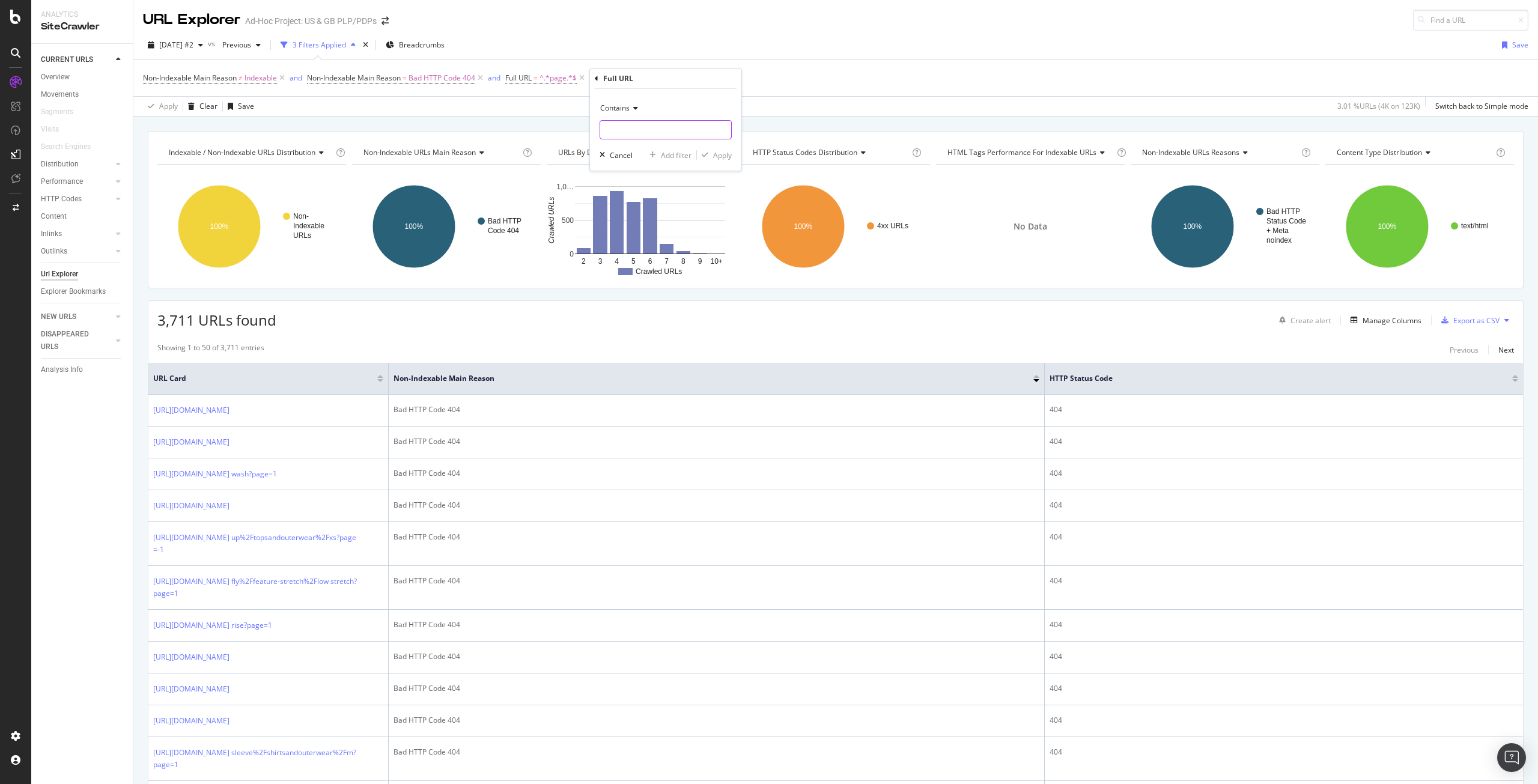
click at [648, 129] on input "text" at bounding box center [666, 129] width 131 height 20
type input "page="
click at [721, 154] on div "Apply" at bounding box center [723, 155] width 19 height 10
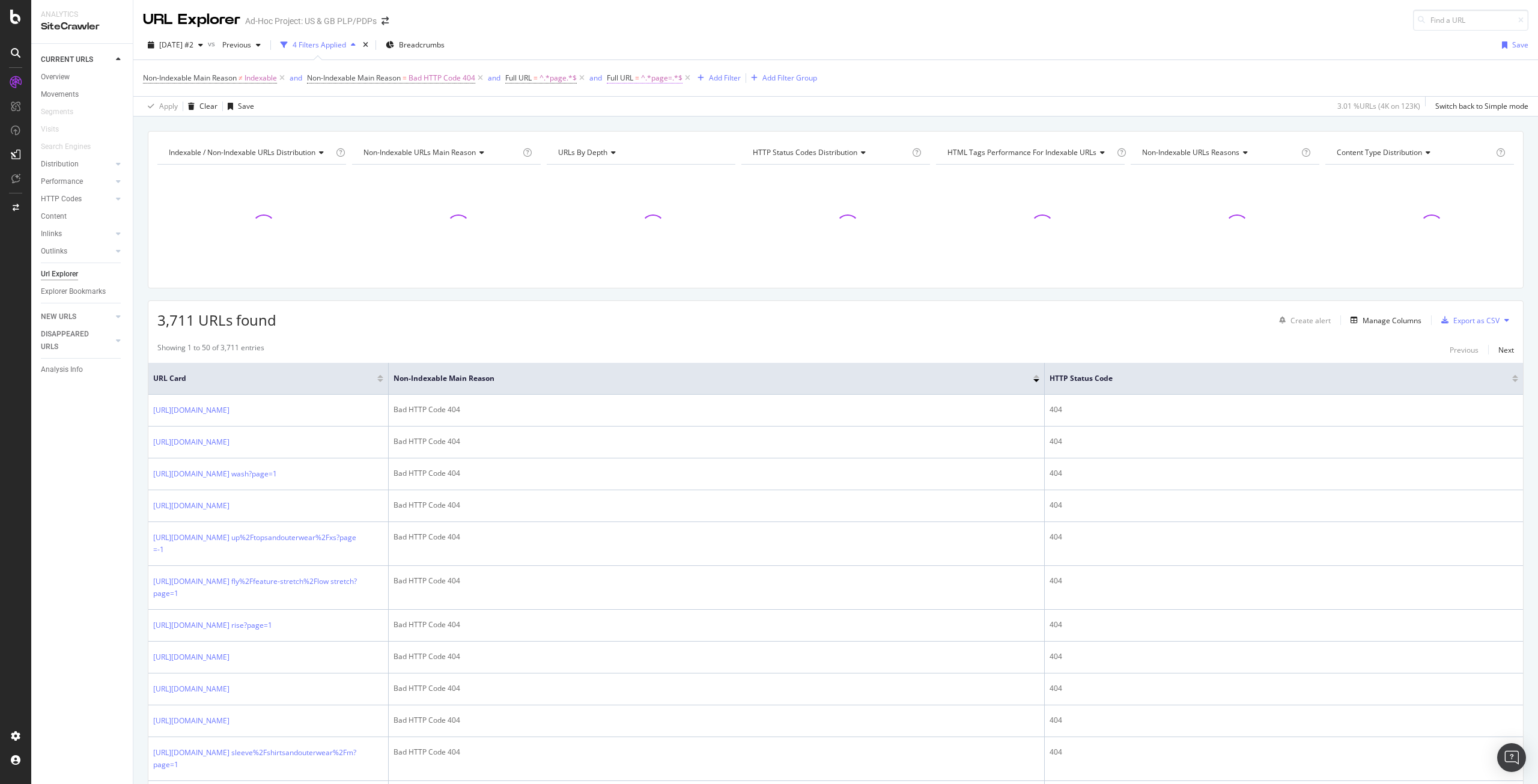
click at [653, 75] on span "^.*page=.*$" at bounding box center [661, 78] width 41 height 17
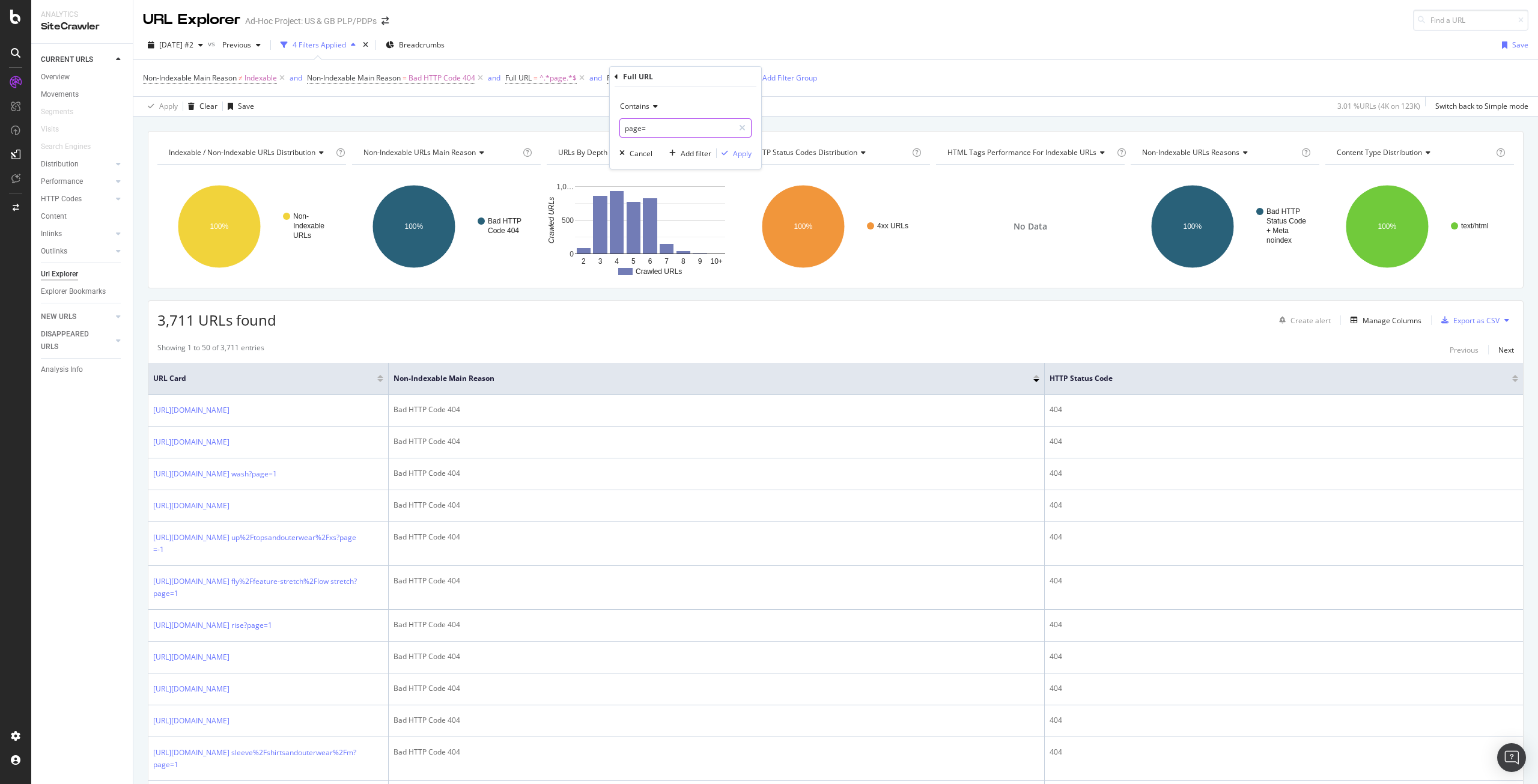
click at [663, 125] on input "page=" at bounding box center [677, 128] width 113 height 20
type input "page=-"
click at [742, 152] on div "Apply" at bounding box center [742, 153] width 19 height 10
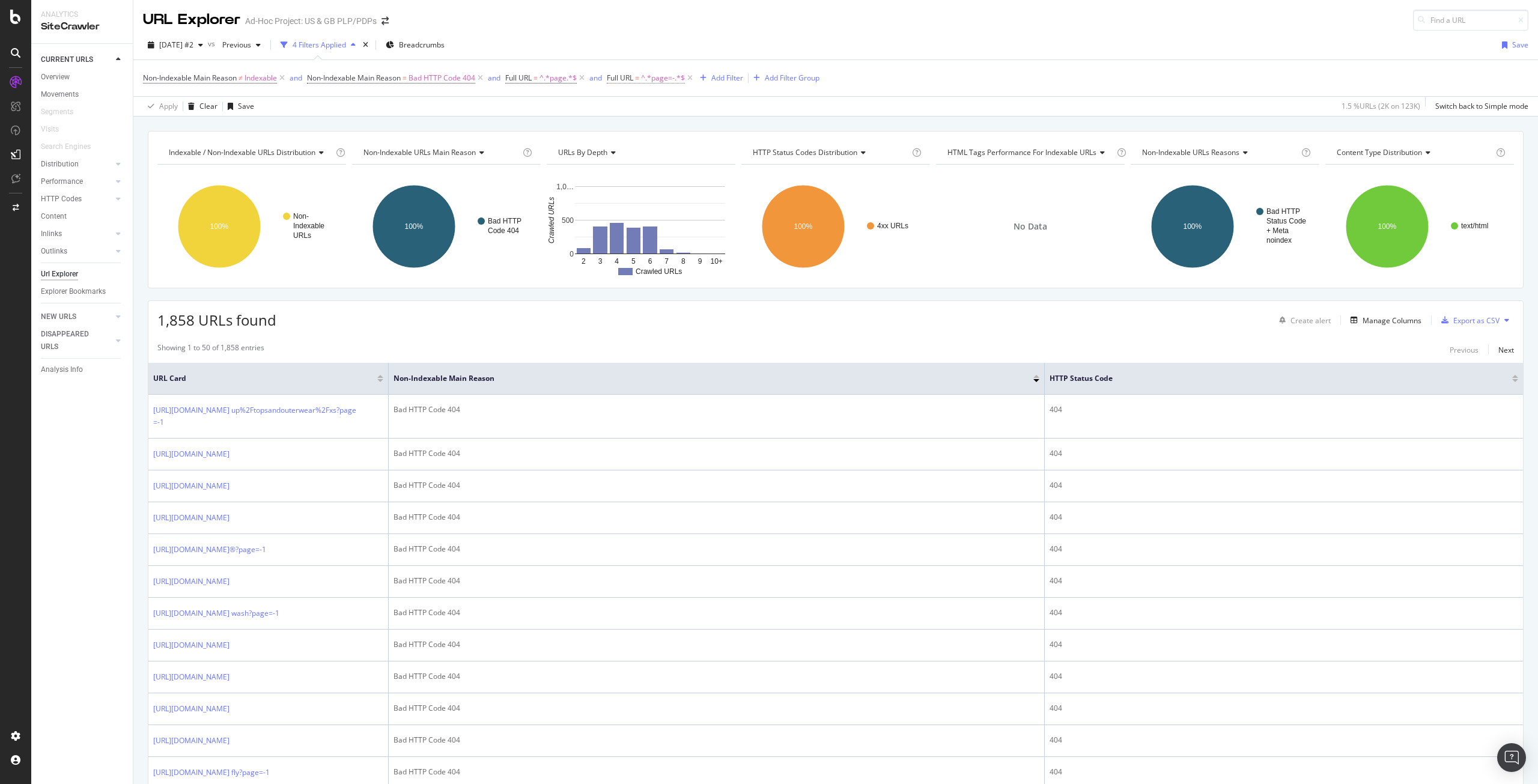
click at [672, 79] on span "^.*page=-.*$" at bounding box center [663, 78] width 44 height 17
click at [645, 106] on span "Contains" at bounding box center [635, 106] width 30 height 10
drag, startPoint x: 657, startPoint y: 208, endPoint x: 660, endPoint y: 240, distance: 32.1
click at [660, 240] on div "Equal to Not equal to Starts with Doesn't start with Ends with Doesn't end with…" at bounding box center [687, 201] width 135 height 172
click at [660, 240] on span "Doesn't contain" at bounding box center [652, 240] width 53 height 10
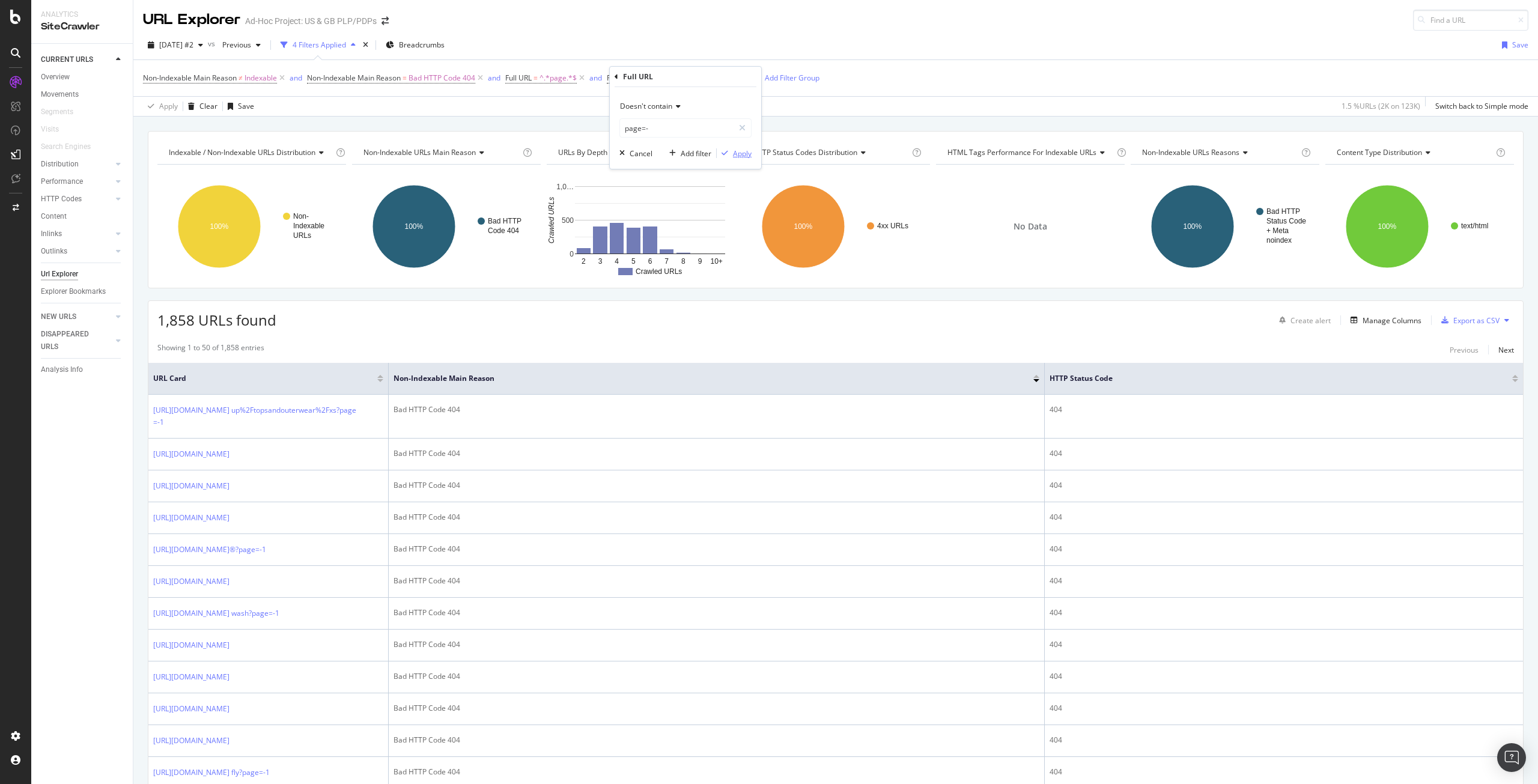
click at [740, 152] on div "Apply" at bounding box center [742, 153] width 19 height 10
